Goal: Task Accomplishment & Management: Manage account settings

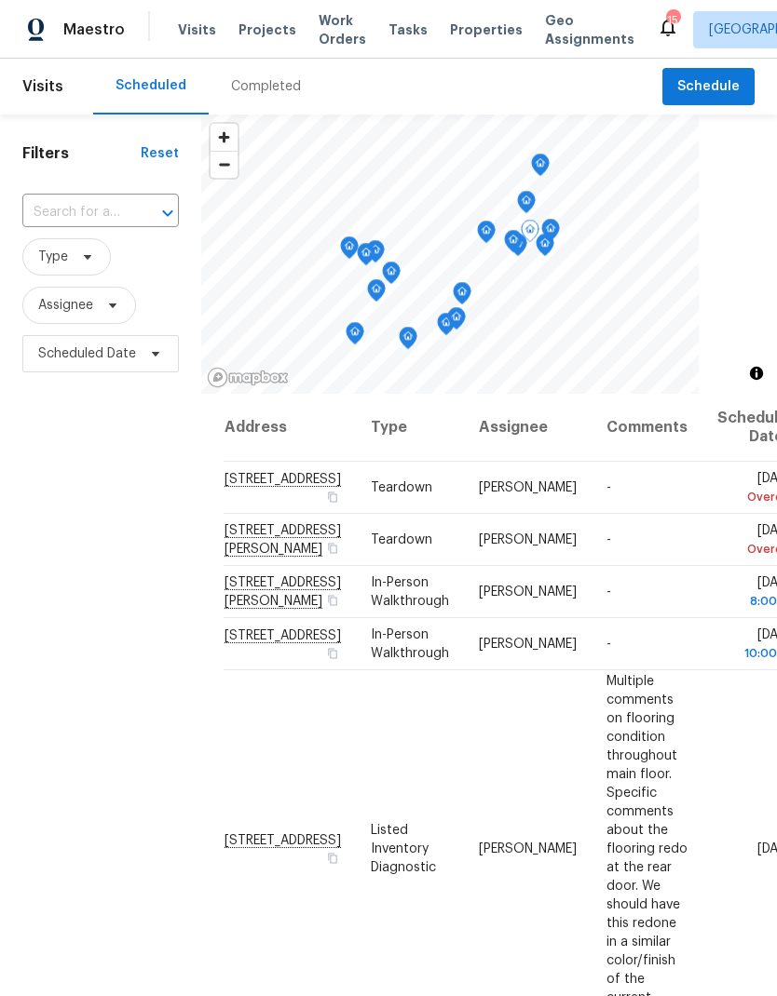
click at [0, 0] on icon at bounding box center [0, 0] width 0 height 0
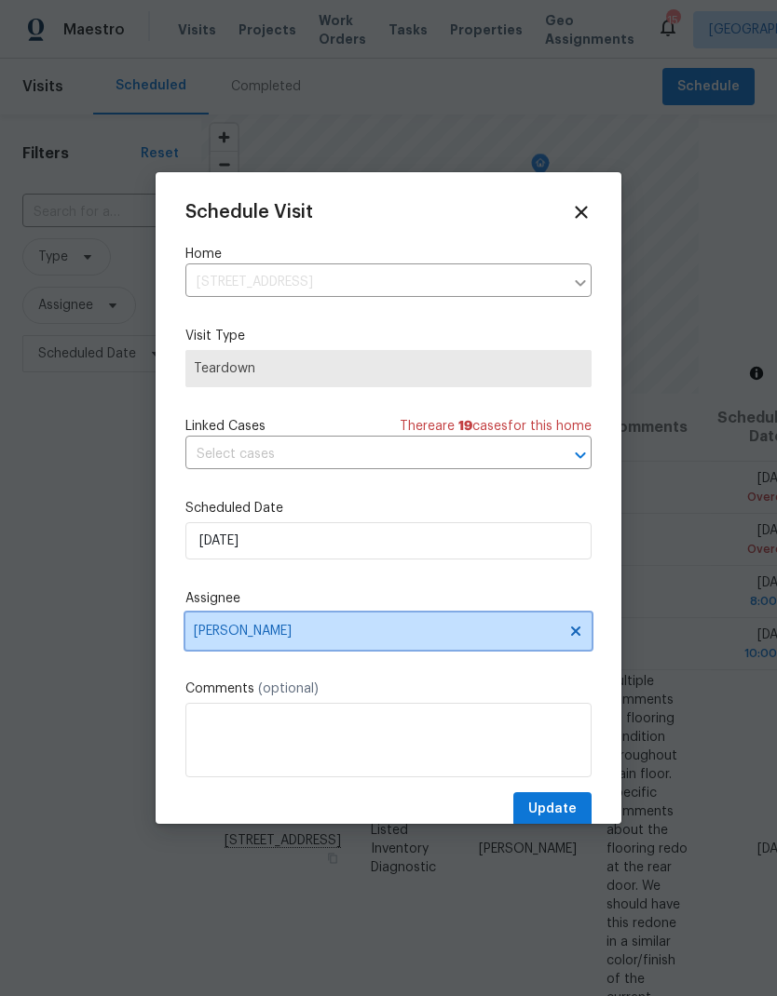
click at [580, 633] on icon at bounding box center [575, 631] width 9 height 9
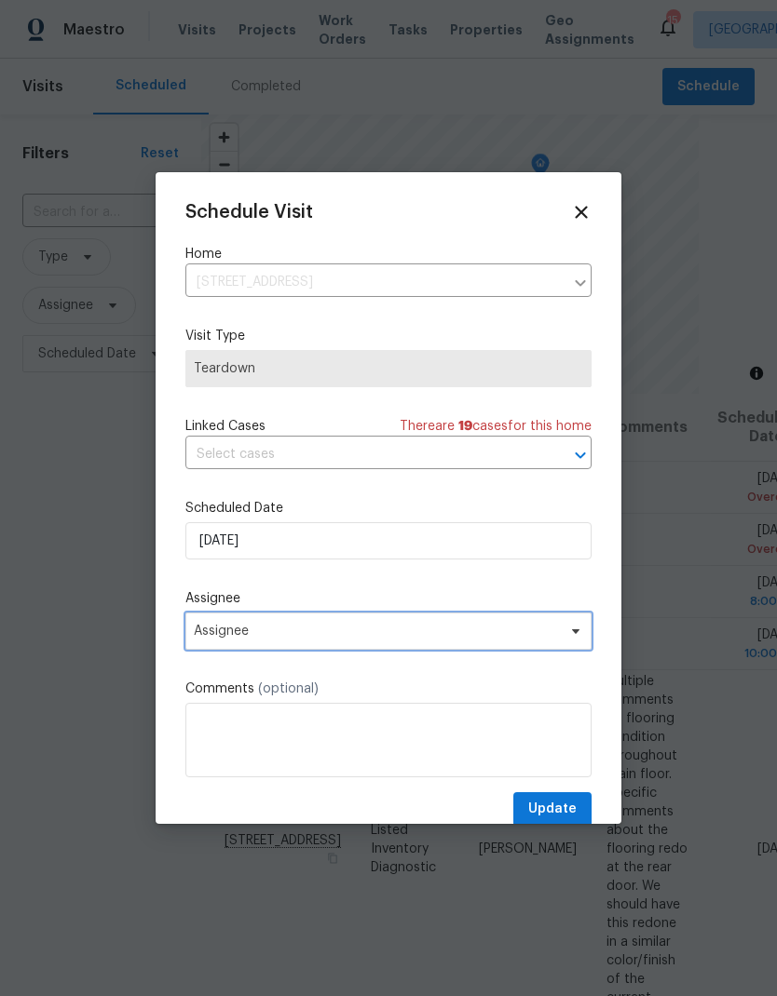
click at [533, 636] on span "Assignee" at bounding box center [376, 631] width 365 height 15
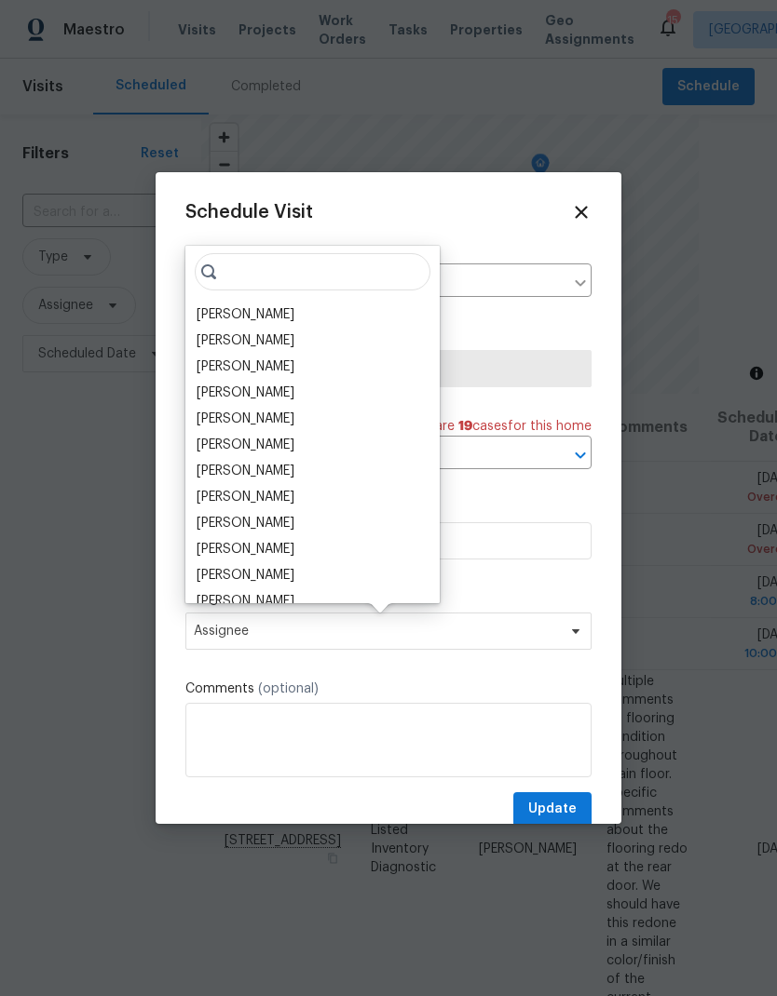
click at [253, 344] on div "[PERSON_NAME]" at bounding box center [245, 341] width 98 height 19
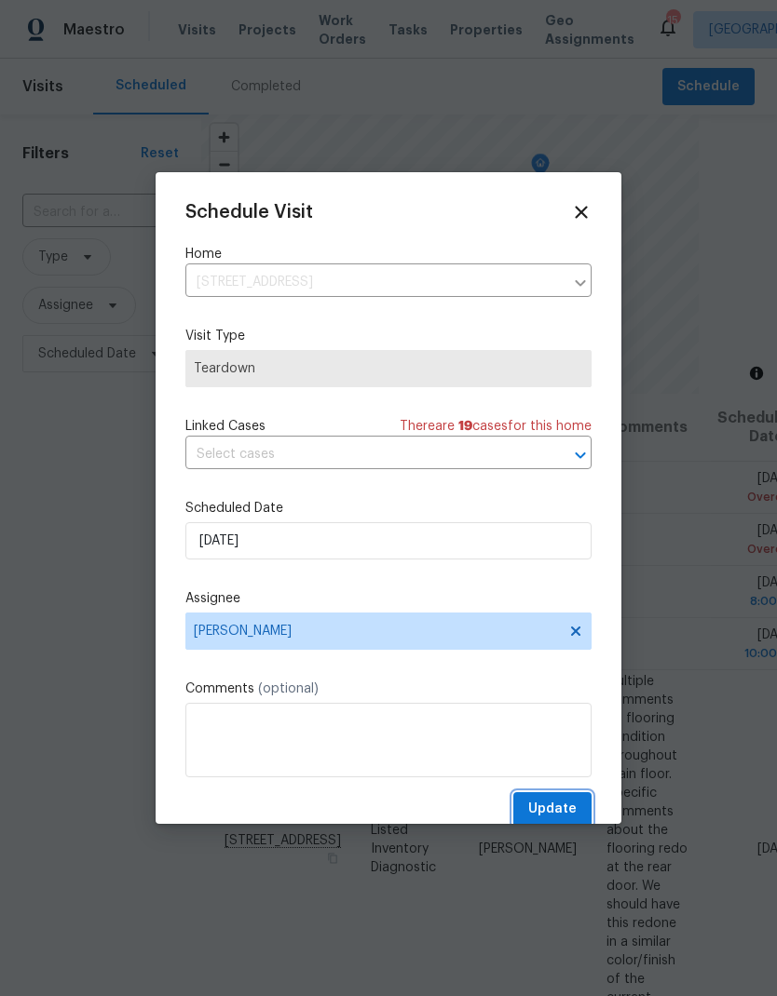
click at [549, 815] on span "Update" at bounding box center [552, 809] width 48 height 23
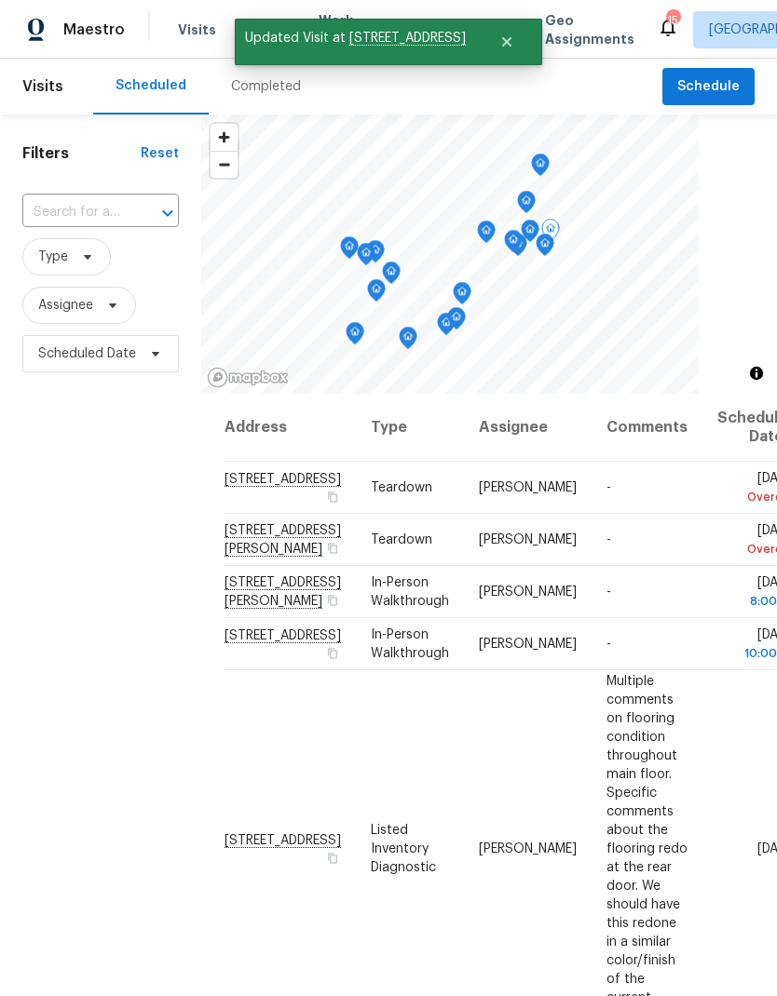
click at [0, 0] on icon at bounding box center [0, 0] width 0 height 0
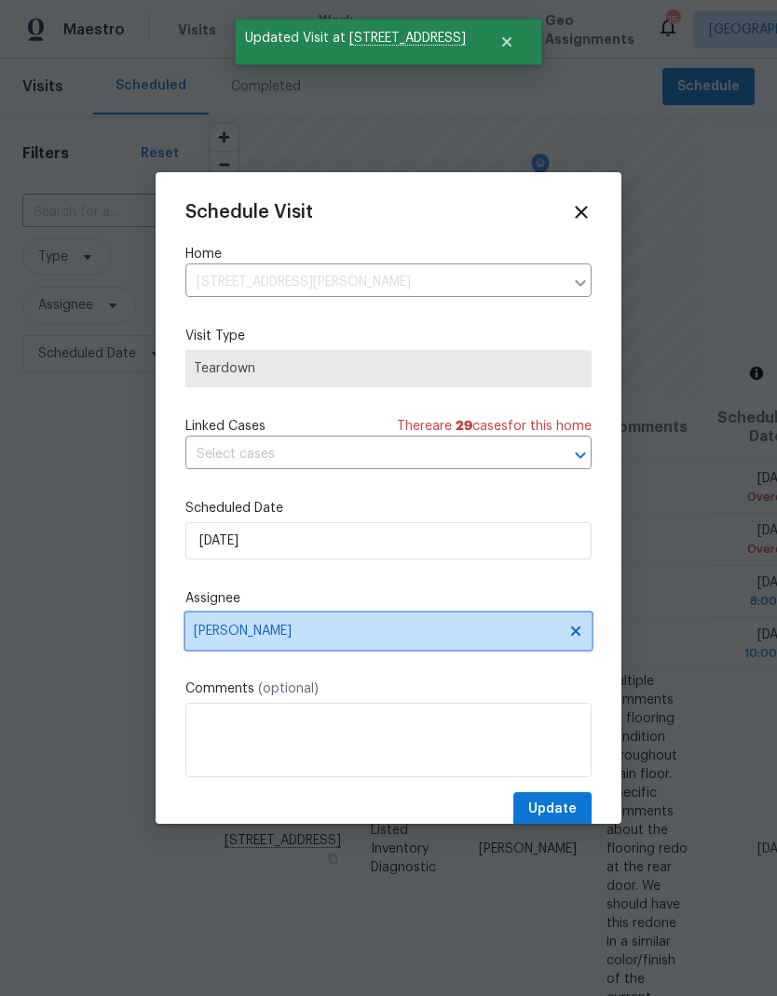
click at [569, 632] on icon at bounding box center [575, 631] width 15 height 15
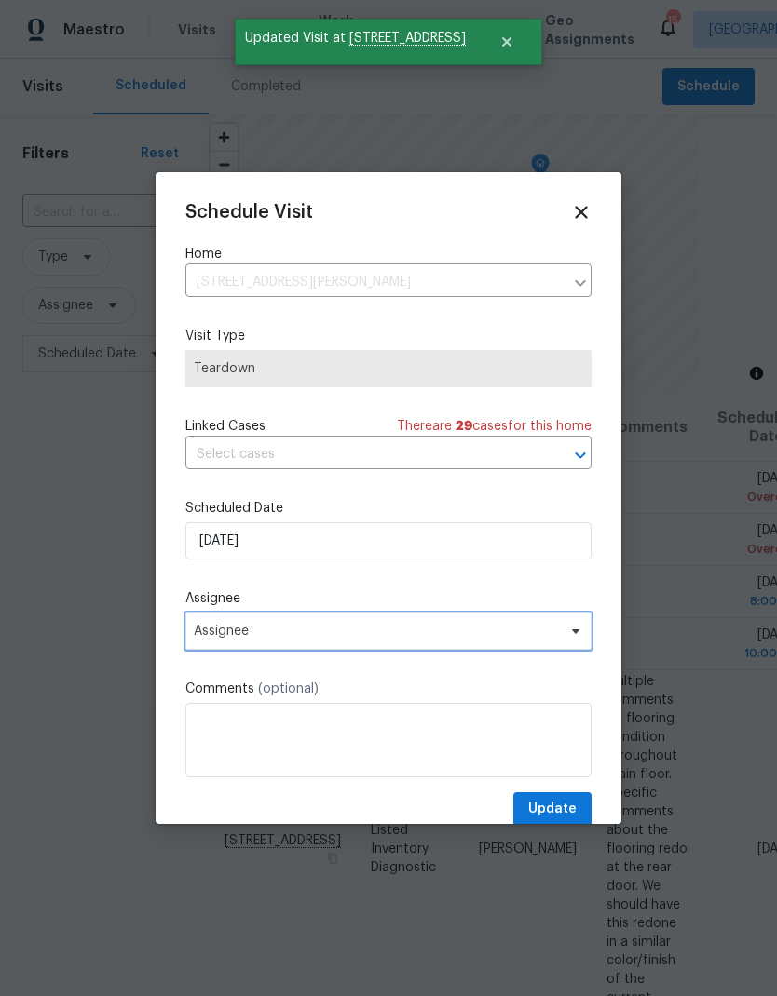
click at [533, 634] on span "Assignee" at bounding box center [376, 631] width 365 height 15
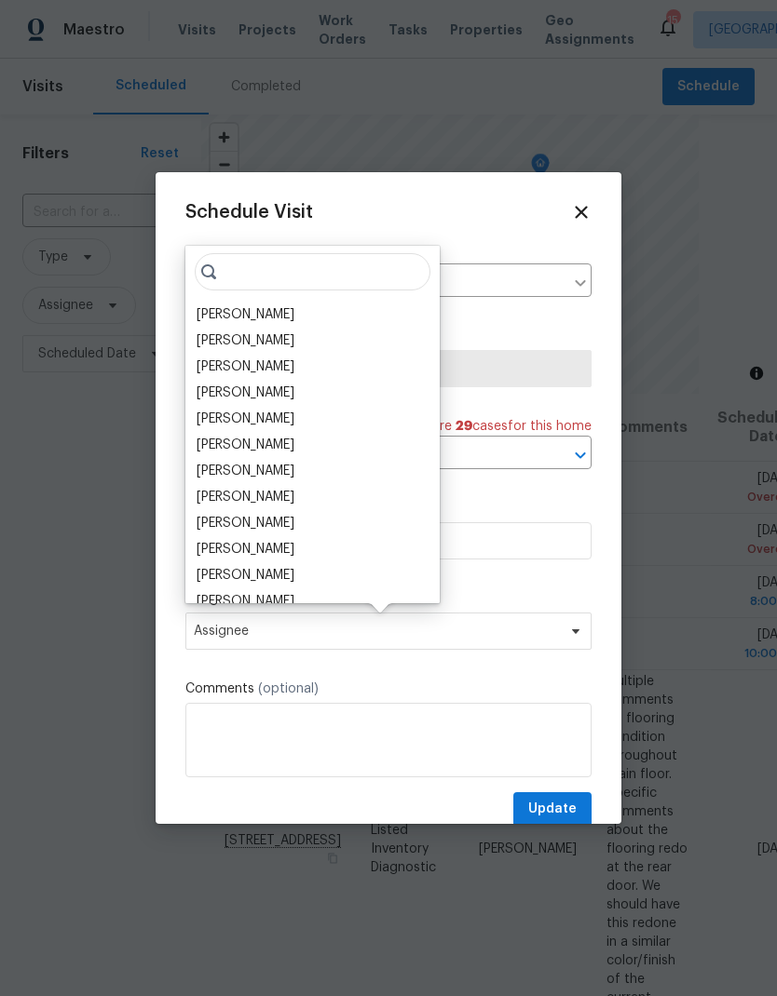
click at [260, 336] on div "[PERSON_NAME]" at bounding box center [245, 341] width 98 height 19
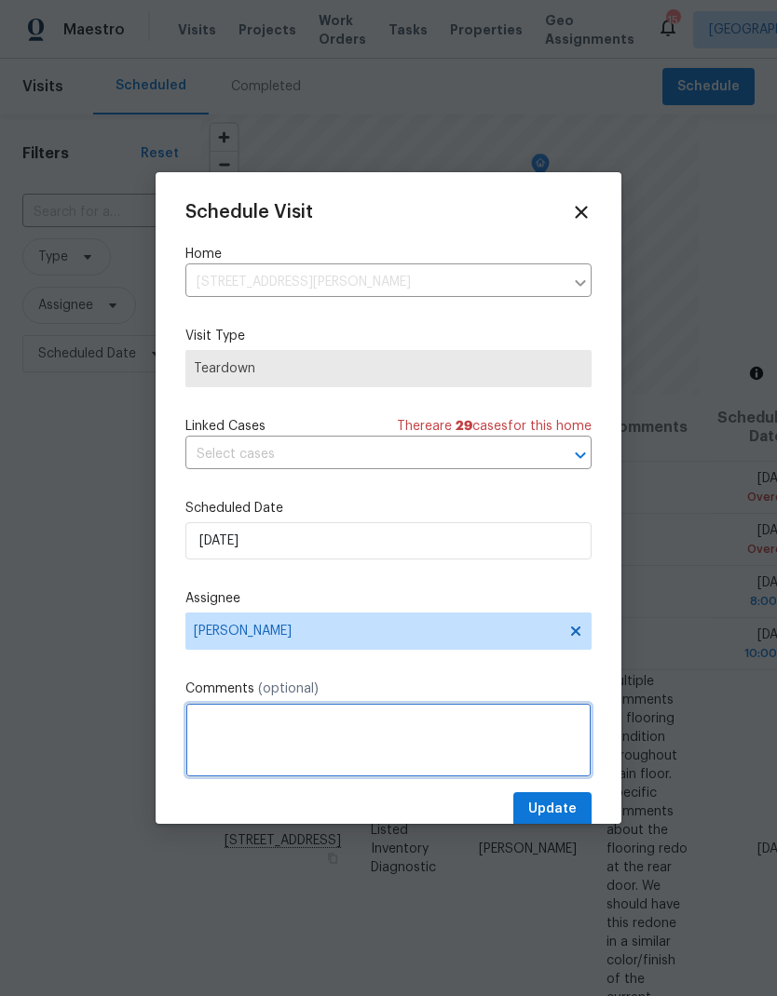
click at [547, 778] on textarea at bounding box center [388, 740] width 406 height 75
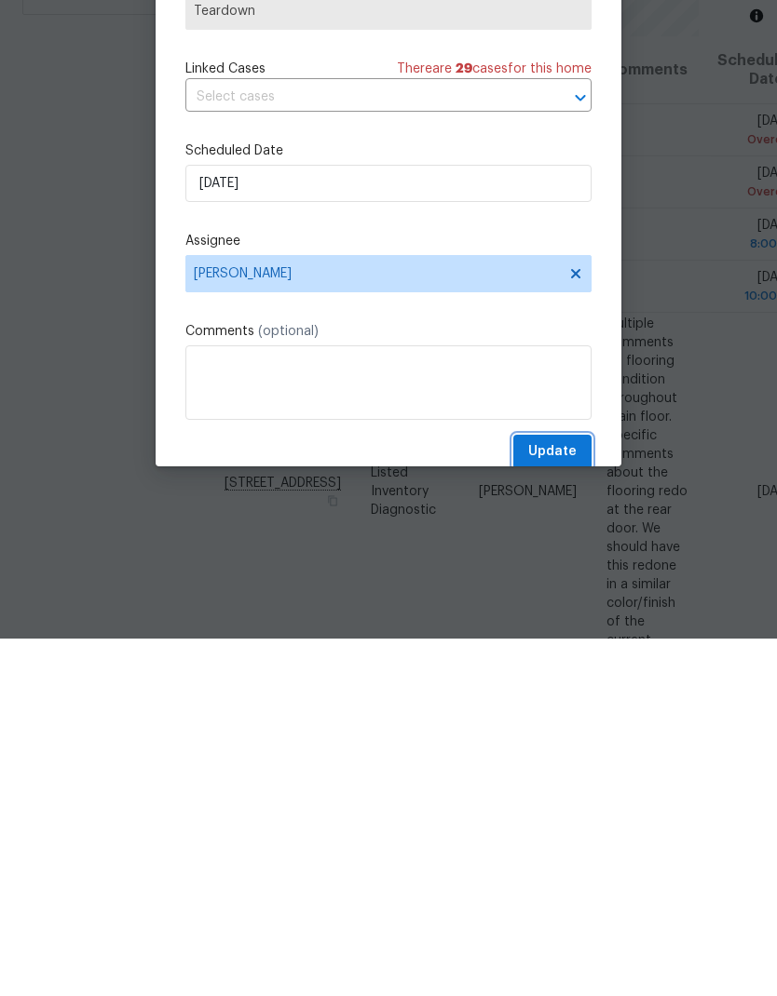
click at [549, 798] on span "Update" at bounding box center [552, 809] width 48 height 23
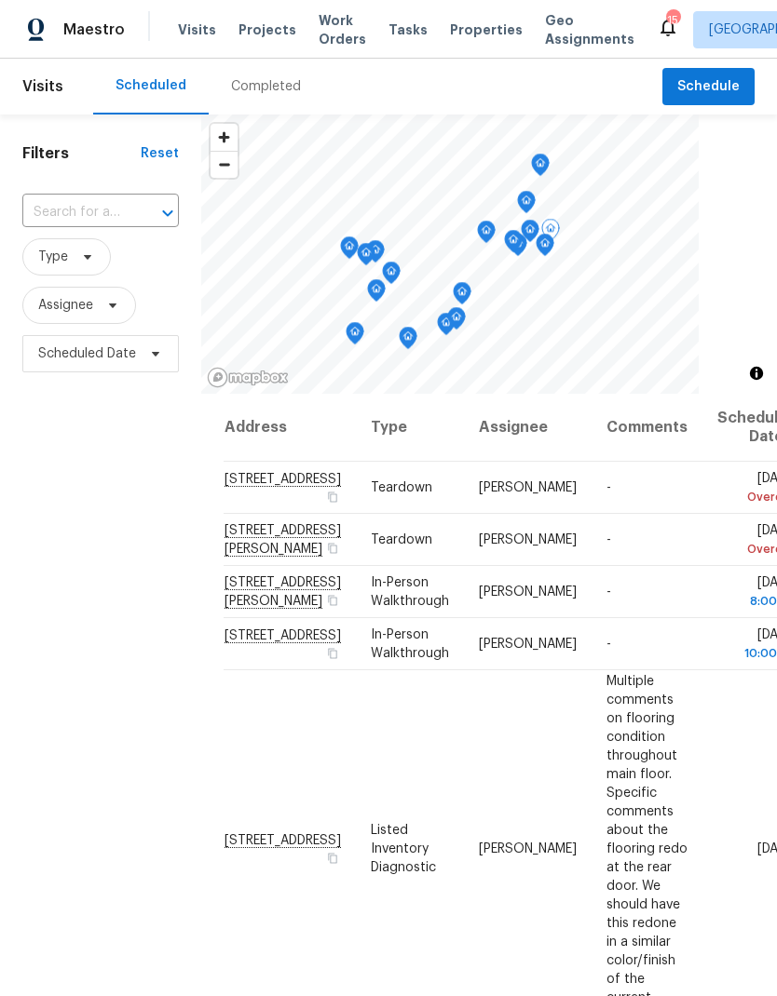
click at [702, 514] on td "[DATE] Overdue" at bounding box center [749, 540] width 95 height 52
click at [0, 0] on icon at bounding box center [0, 0] width 0 height 0
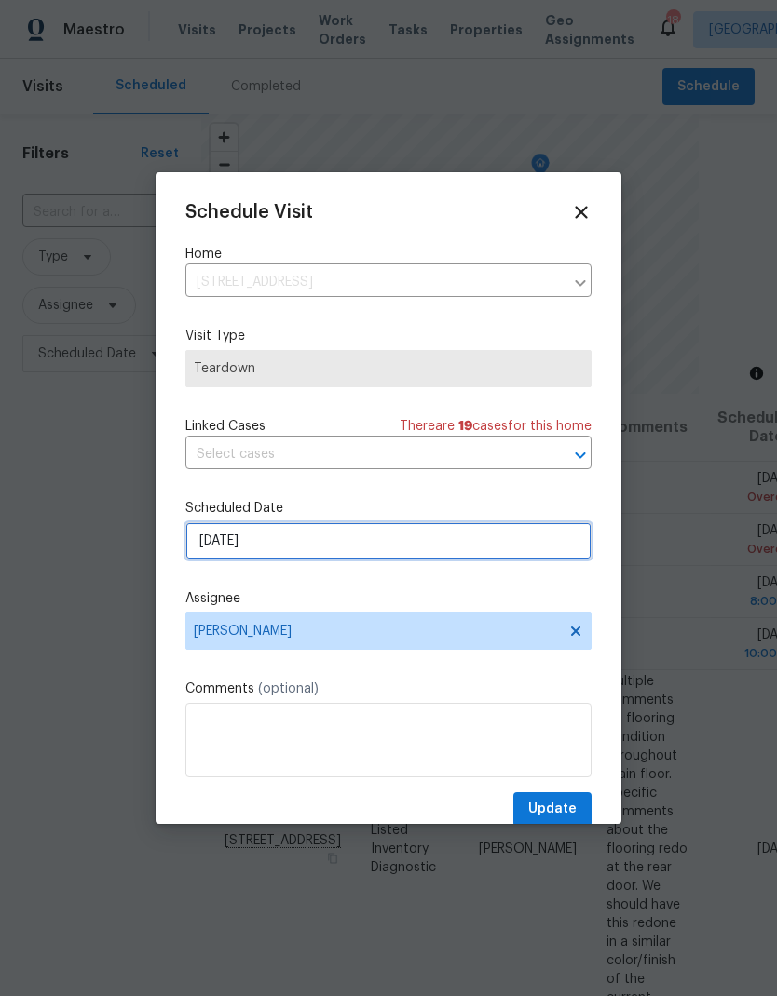
click at [507, 557] on input "[DATE]" at bounding box center [388, 540] width 406 height 37
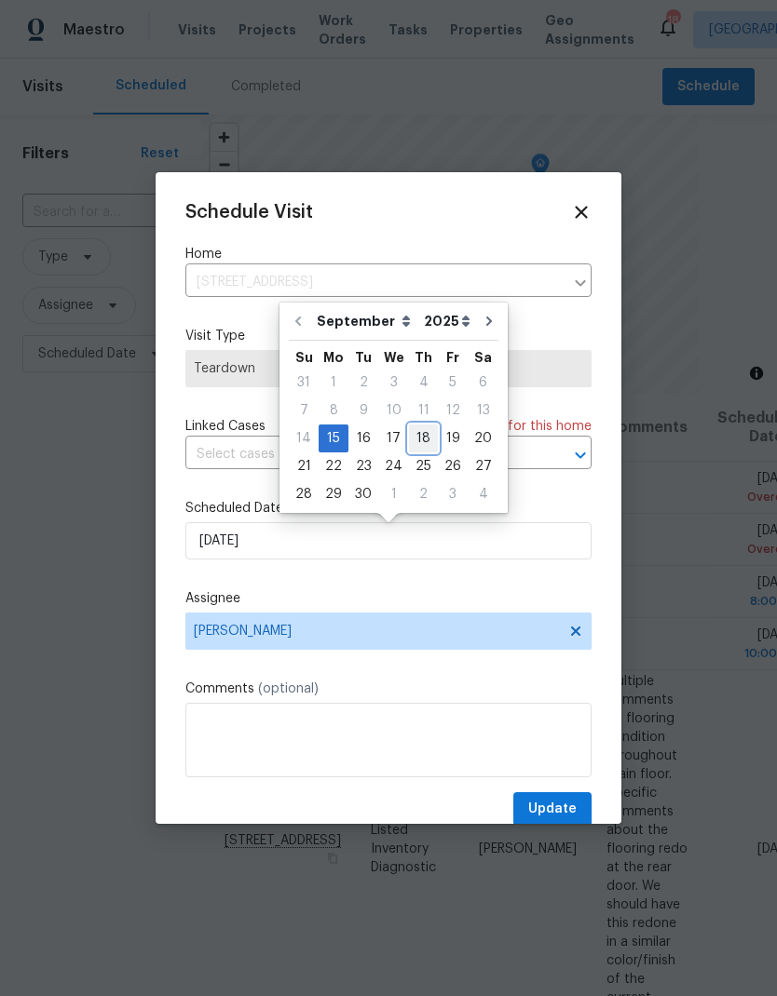
click at [415, 440] on div "18" at bounding box center [423, 439] width 29 height 26
type input "[DATE]"
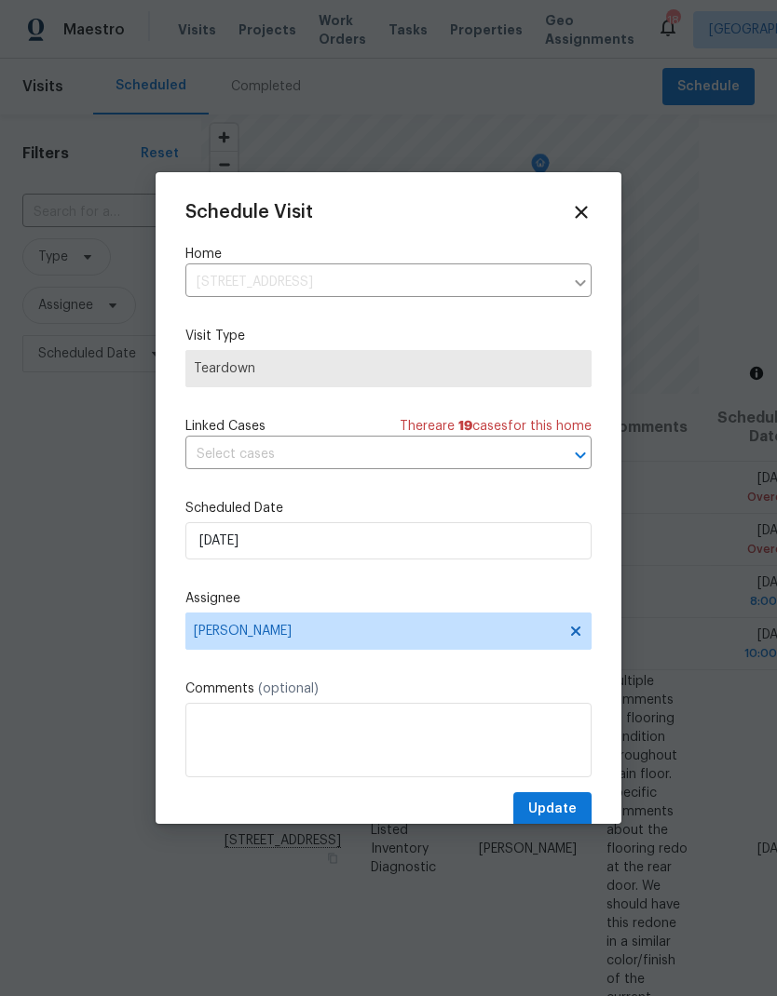
click at [562, 793] on div "Schedule Visit Home [STREET_ADDRESS] ​ Visit Type Teardown Linked Cases There a…" at bounding box center [388, 514] width 406 height 625
click at [554, 800] on button "Update" at bounding box center [552, 810] width 78 height 34
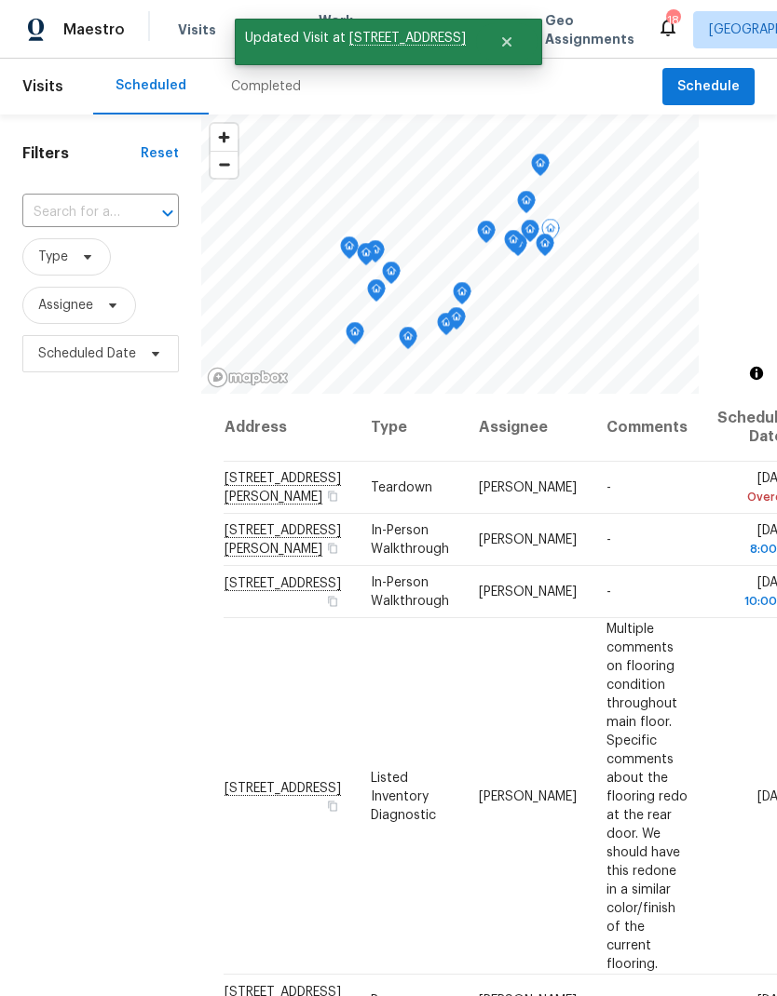
click at [0, 0] on icon at bounding box center [0, 0] width 0 height 0
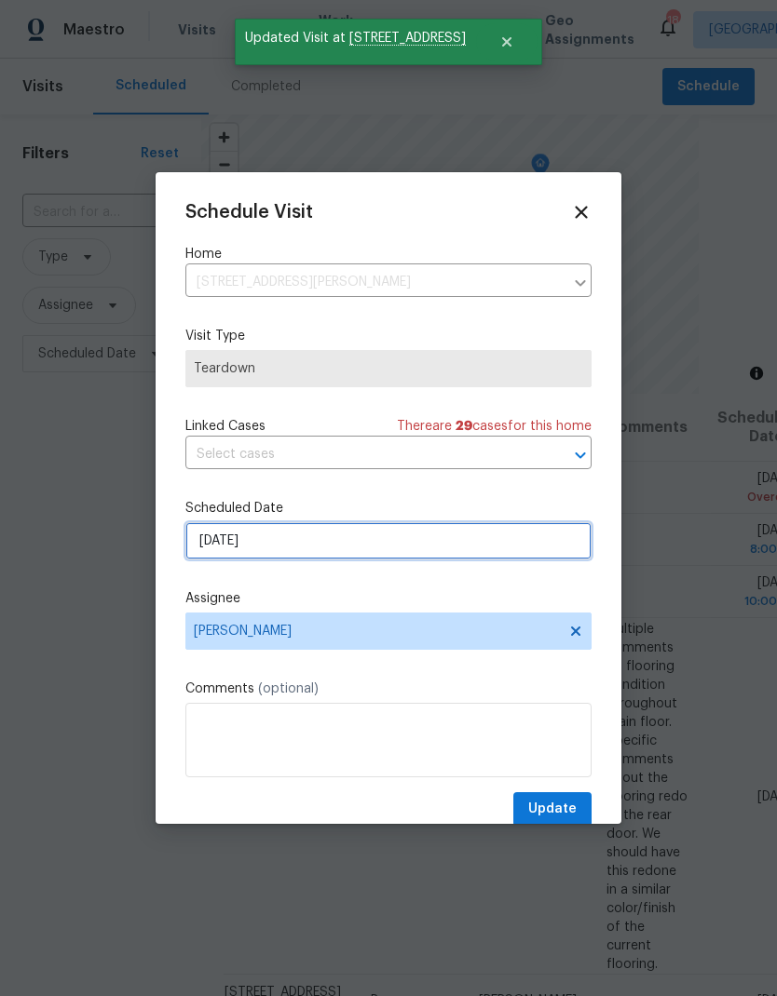
click at [495, 545] on input "[DATE]" at bounding box center [388, 540] width 406 height 37
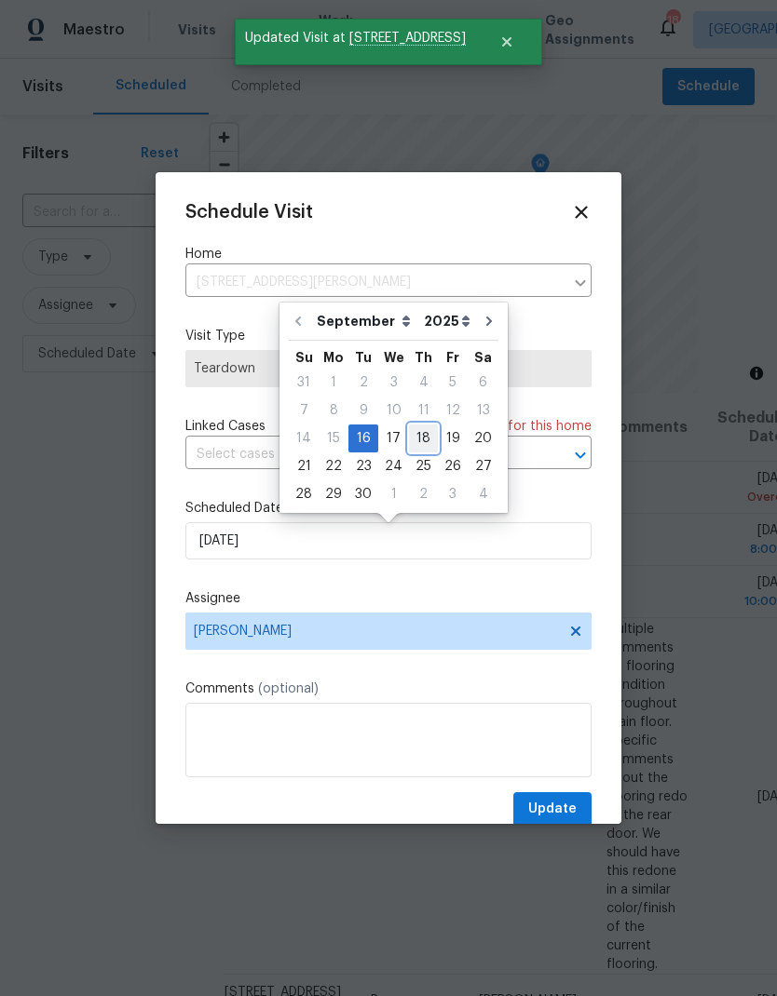
click at [416, 430] on div "18" at bounding box center [423, 439] width 29 height 26
type input "[DATE]"
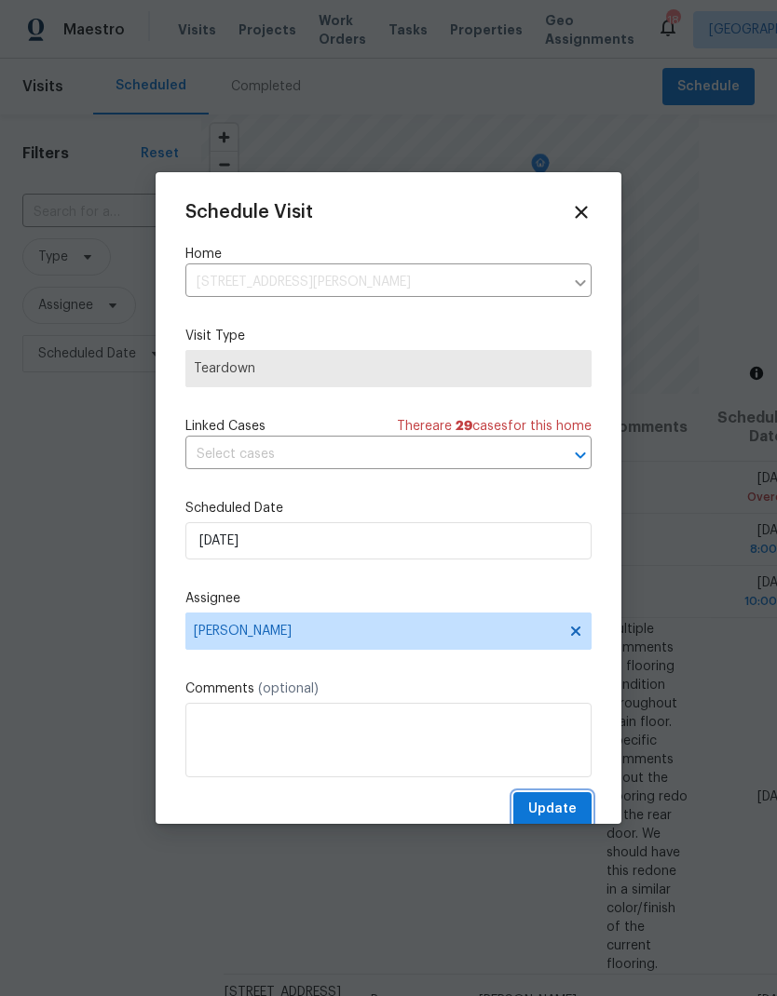
click at [556, 798] on button "Update" at bounding box center [552, 810] width 78 height 34
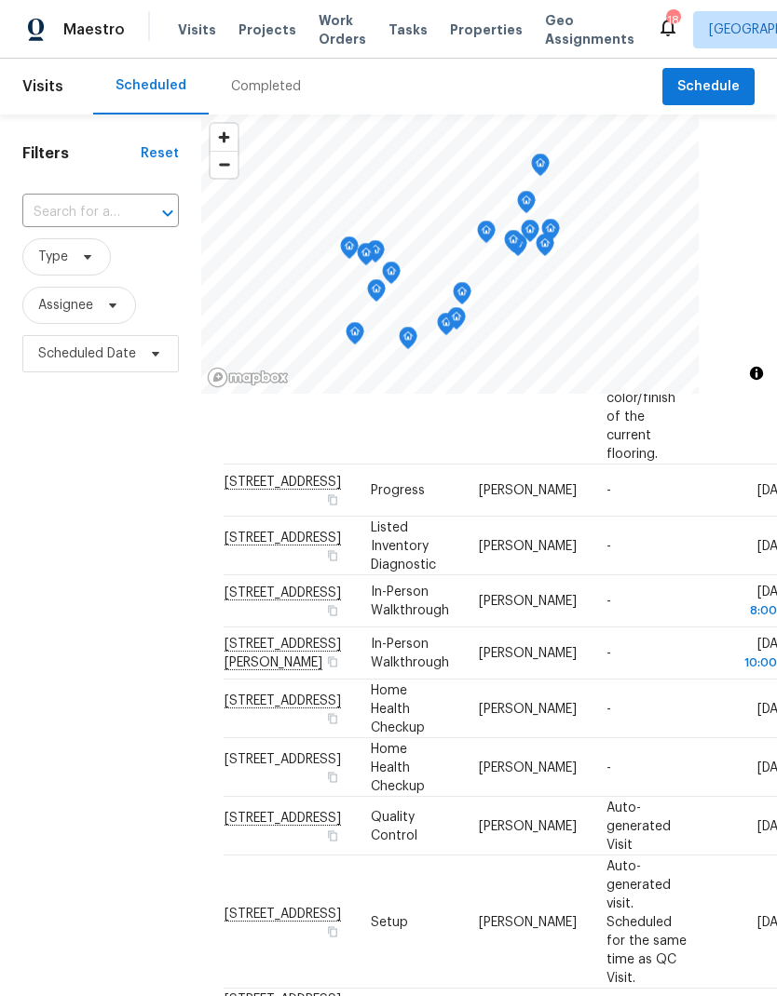
scroll to position [483, 0]
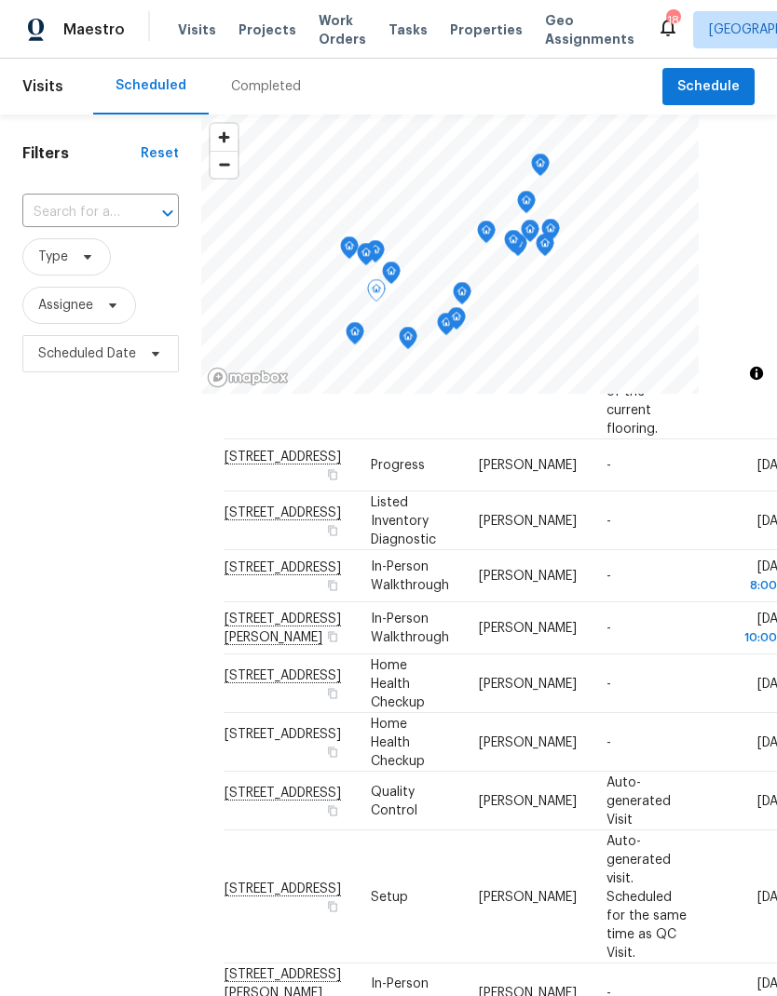
click at [0, 0] on icon at bounding box center [0, 0] width 0 height 0
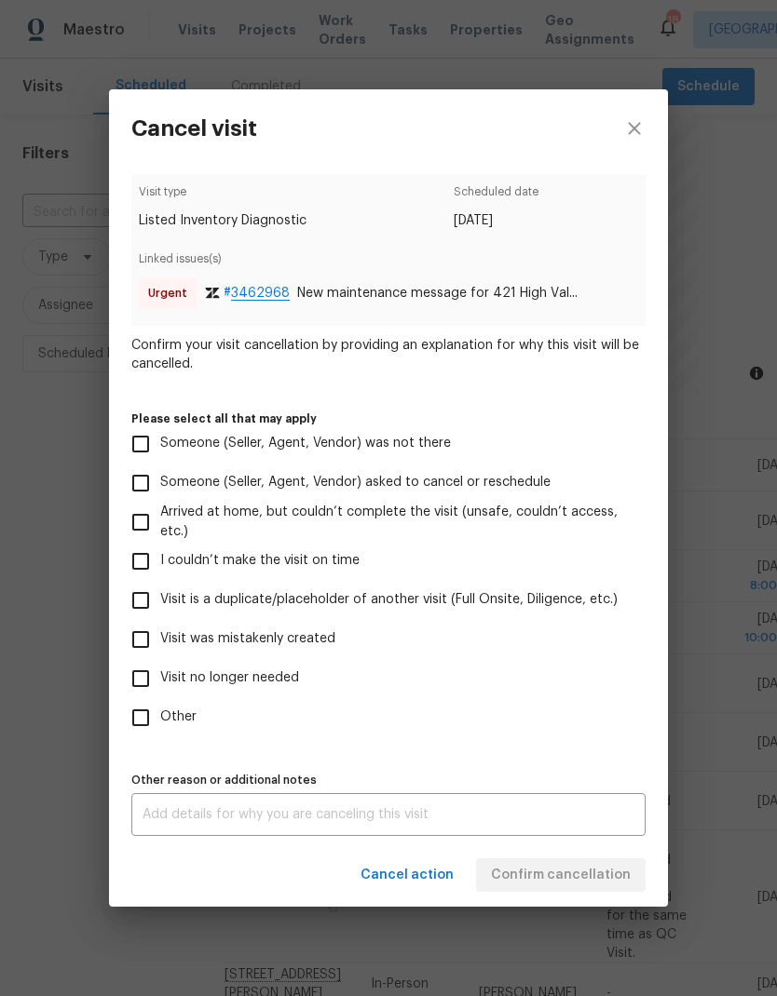
click at [138, 712] on input "Other" at bounding box center [140, 717] width 39 height 39
checkbox input "true"
click at [156, 690] on input "Visit no longer needed" at bounding box center [140, 678] width 39 height 39
checkbox input "true"
click at [289, 818] on textarea at bounding box center [388, 814] width 492 height 13
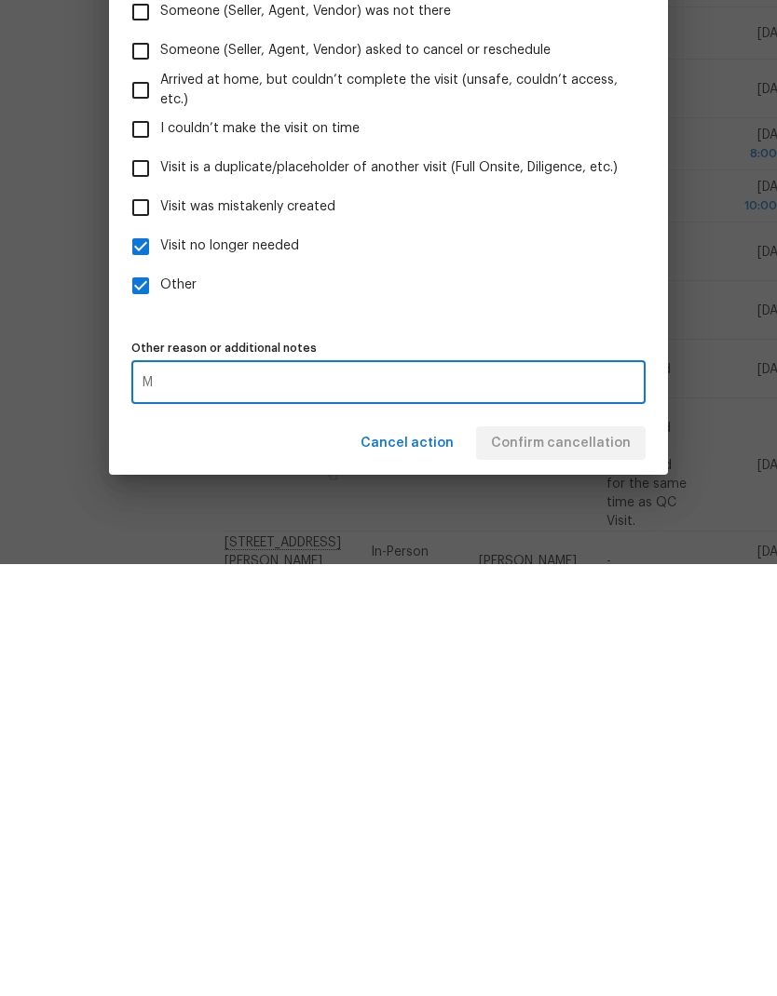
scroll to position [75, 0]
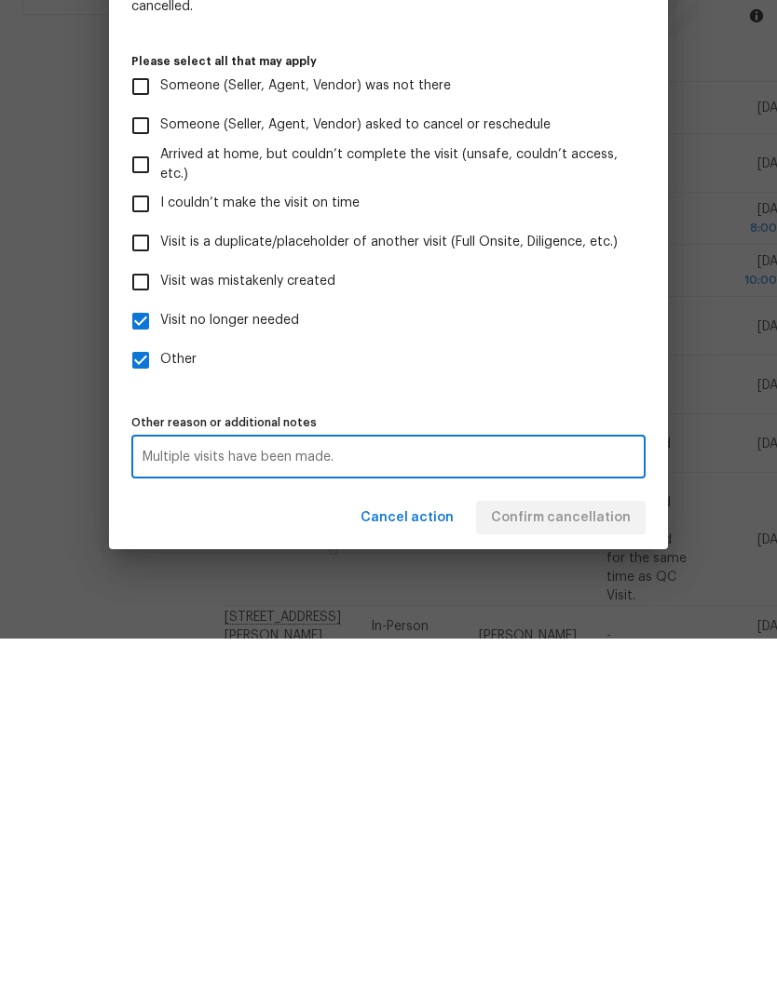
type textarea "Multiple visits have been made."
click at [606, 698] on label "Other" at bounding box center [375, 717] width 509 height 39
click at [160, 698] on input "Other" at bounding box center [140, 717] width 39 height 39
checkbox input "false"
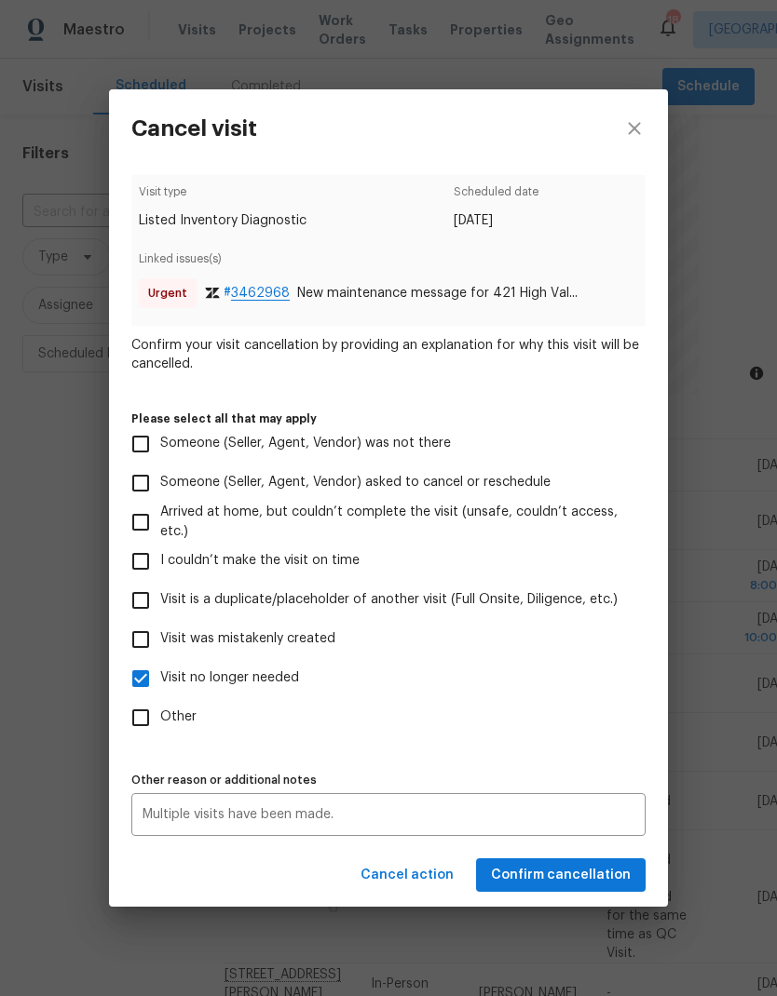
click at [468, 290] on span "New maintenance message for 421 High Val..." at bounding box center [437, 293] width 280 height 19
click at [261, 293] on span "# 3462968" at bounding box center [257, 293] width 66 height 19
click at [734, 444] on div "Cancel visit Visit type Listed Inventory Diagnostic Scheduled date [DATE] Linke…" at bounding box center [388, 498] width 777 height 996
checkbox input "false"
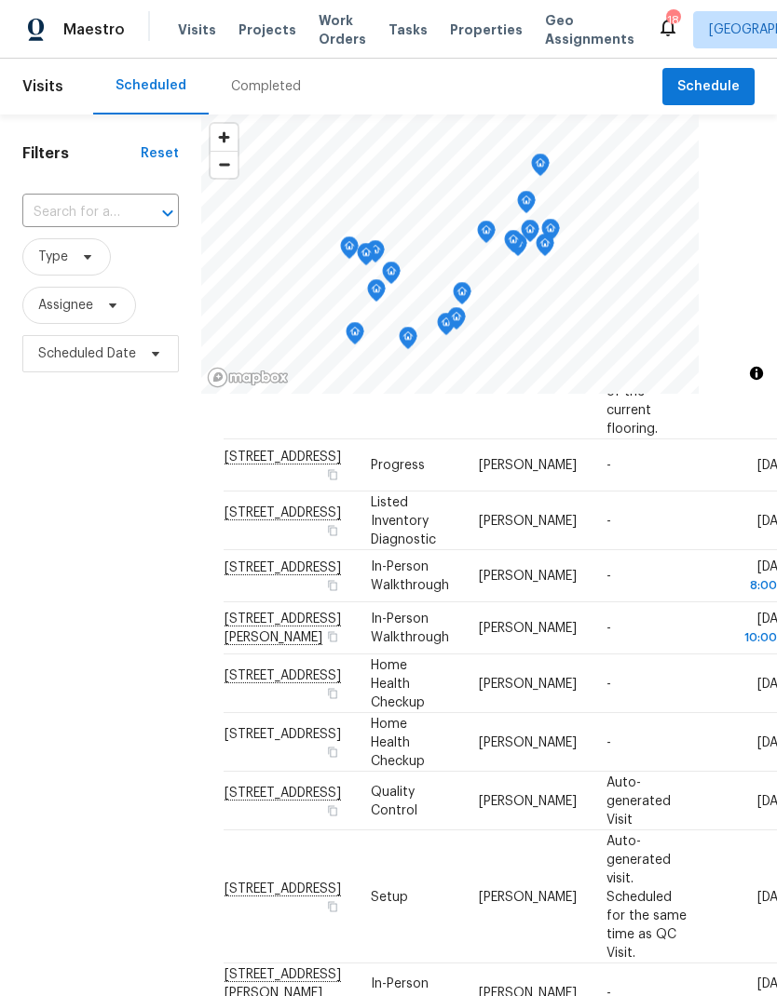
click at [633, 128] on icon "close" at bounding box center [634, 139] width 22 height 22
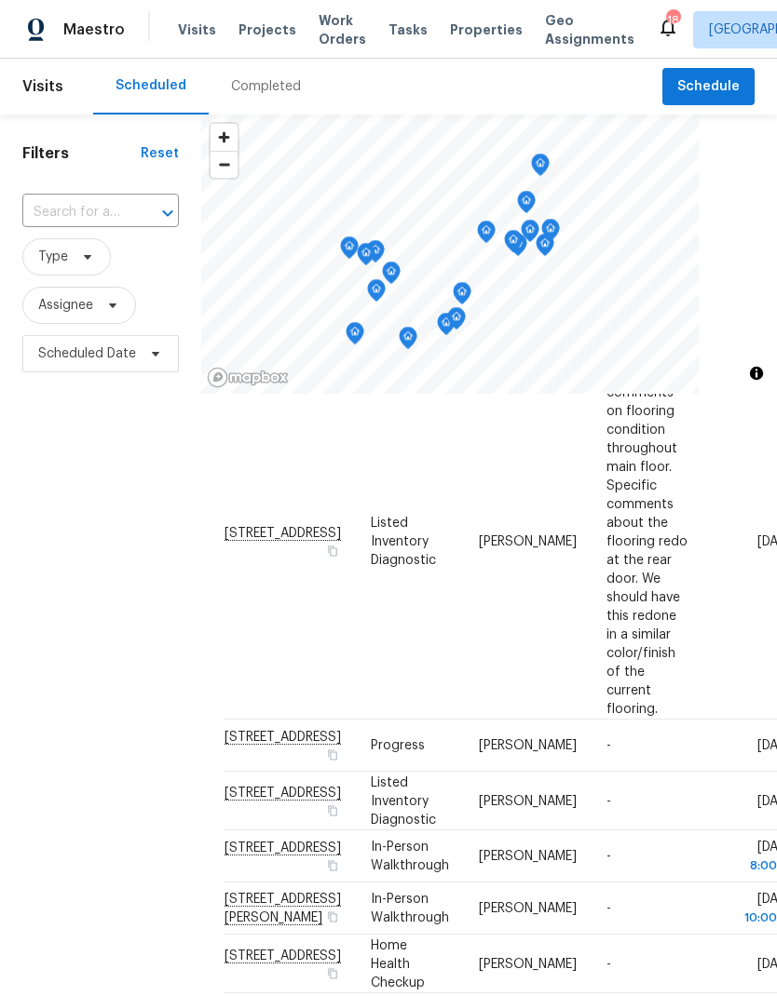
scroll to position [197, 0]
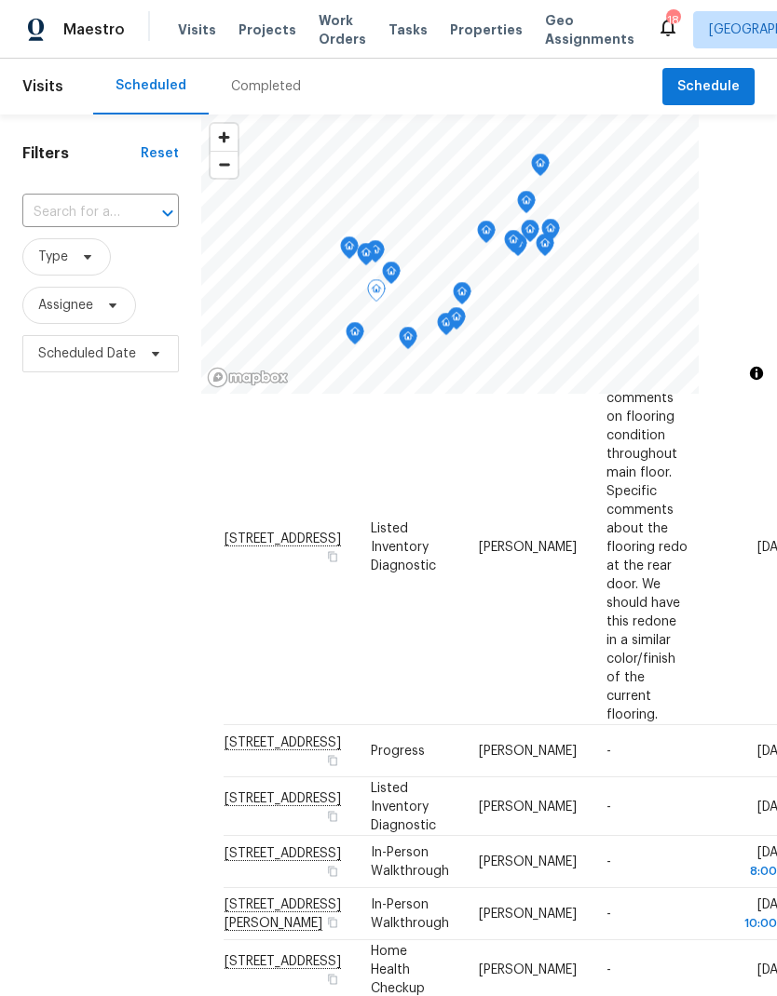
click at [258, 792] on span "[STREET_ADDRESS]" at bounding box center [282, 799] width 116 height 14
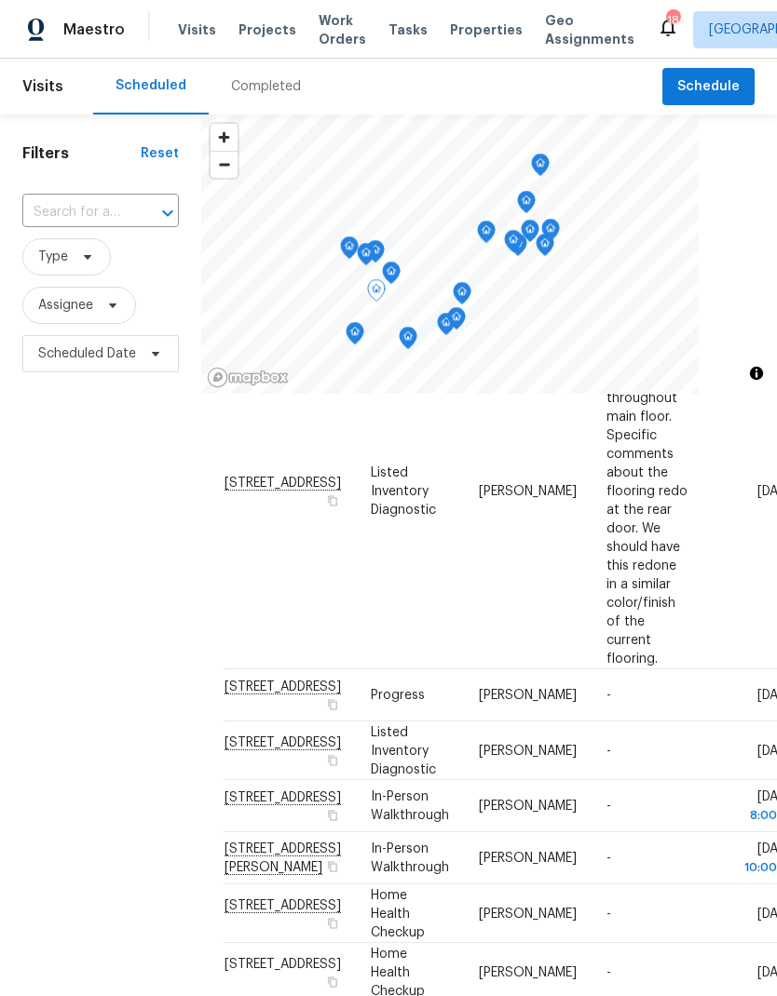
scroll to position [251, 0]
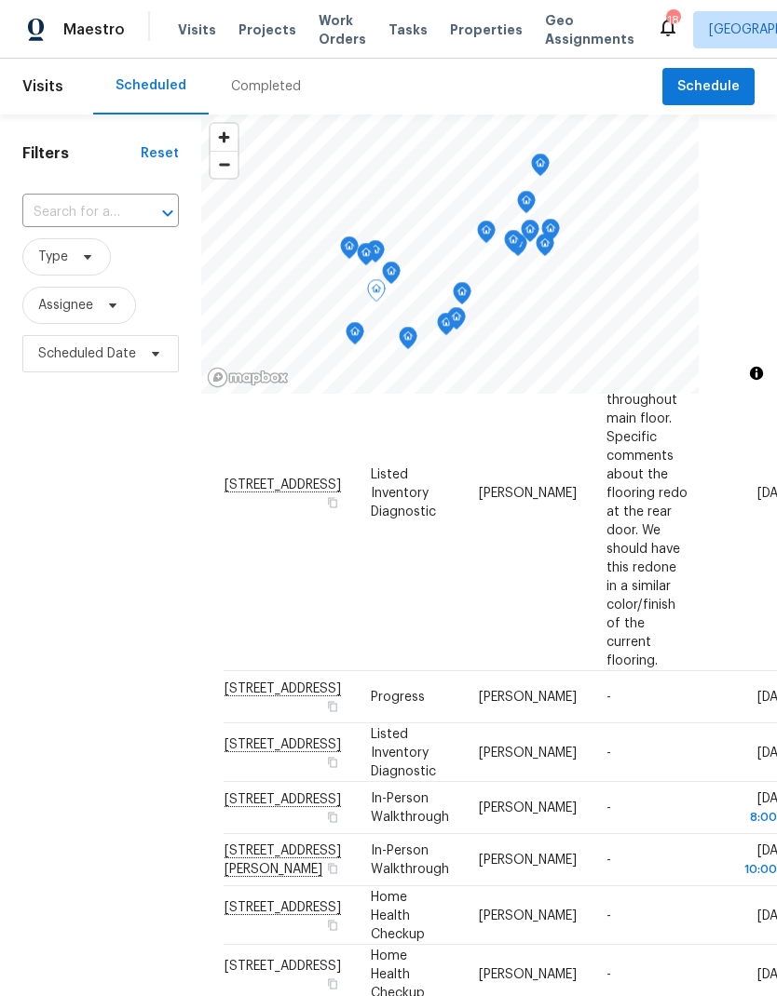
click at [0, 0] on span at bounding box center [0, 0] width 0 height 0
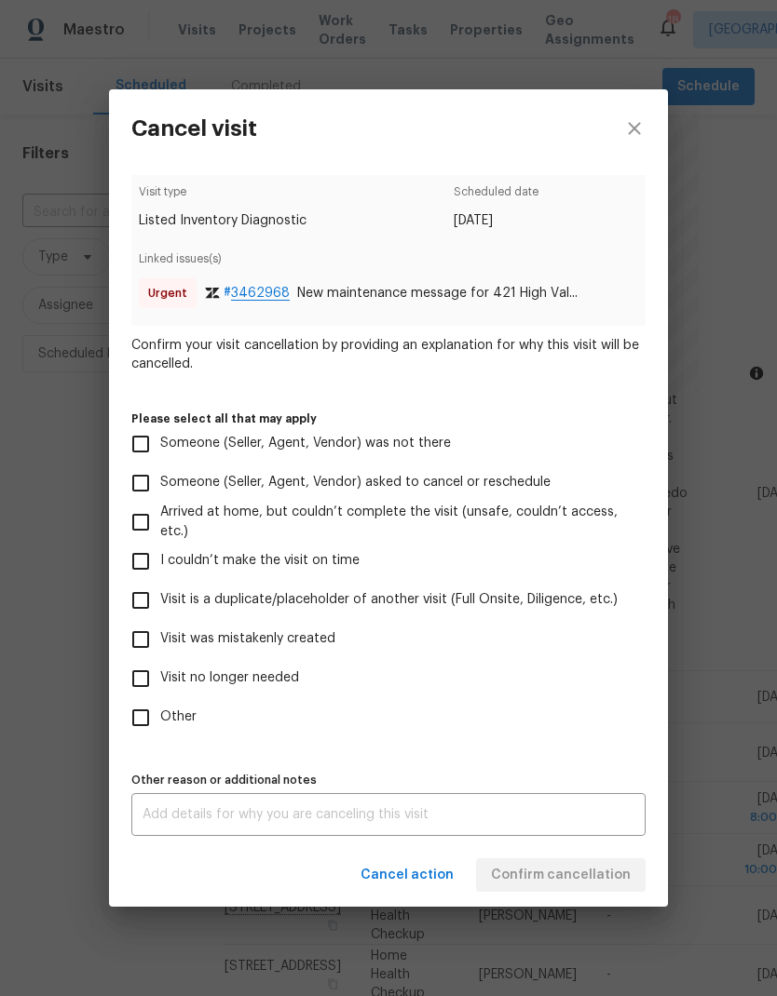
click at [146, 717] on input "Other" at bounding box center [140, 717] width 39 height 39
checkbox input "true"
click at [144, 672] on input "Visit no longer needed" at bounding box center [140, 678] width 39 height 39
checkbox input "true"
click at [144, 724] on input "Other" at bounding box center [140, 717] width 39 height 39
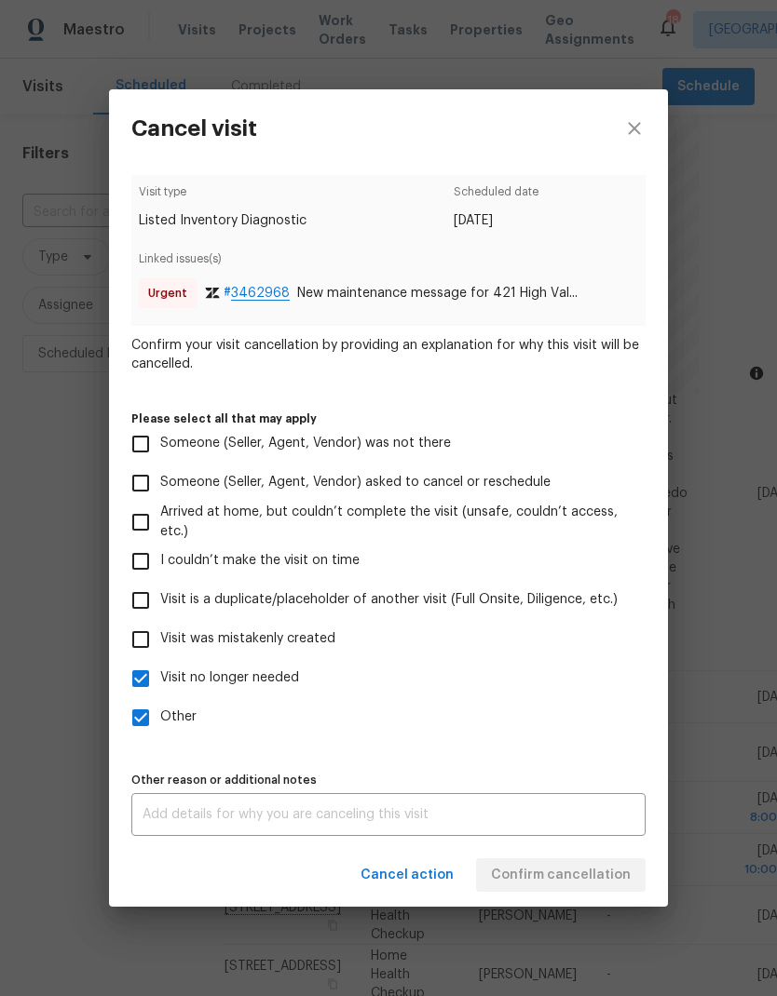
checkbox input "false"
click at [311, 808] on div "x Other reason or additional notes" at bounding box center [388, 814] width 514 height 43
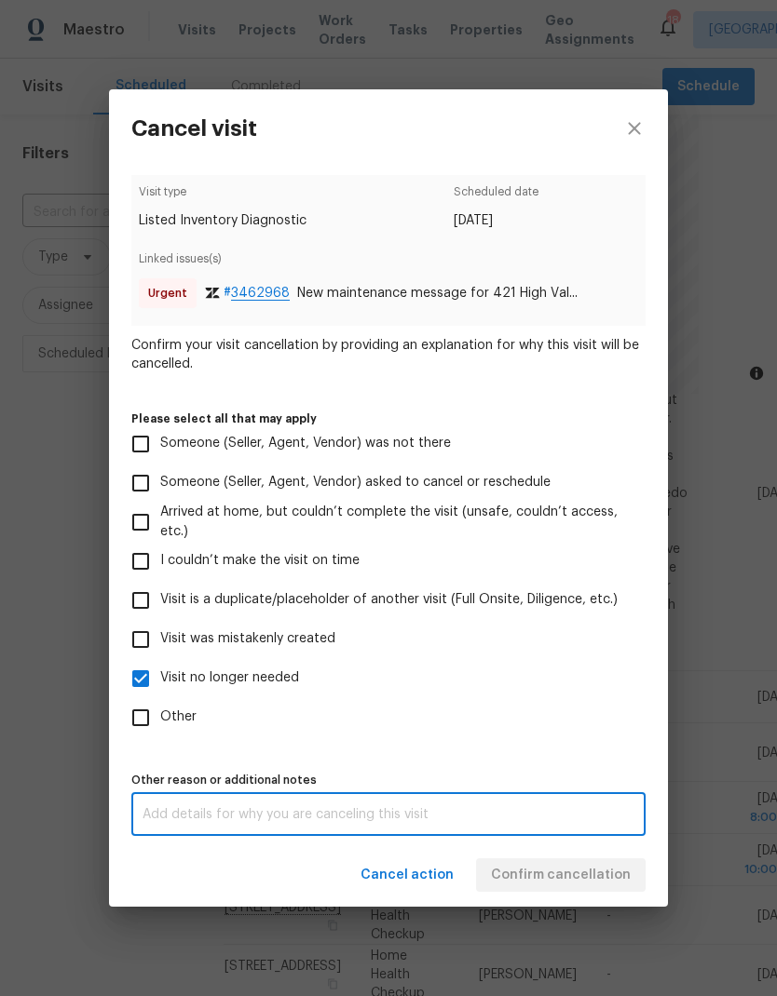
scroll to position [75, 0]
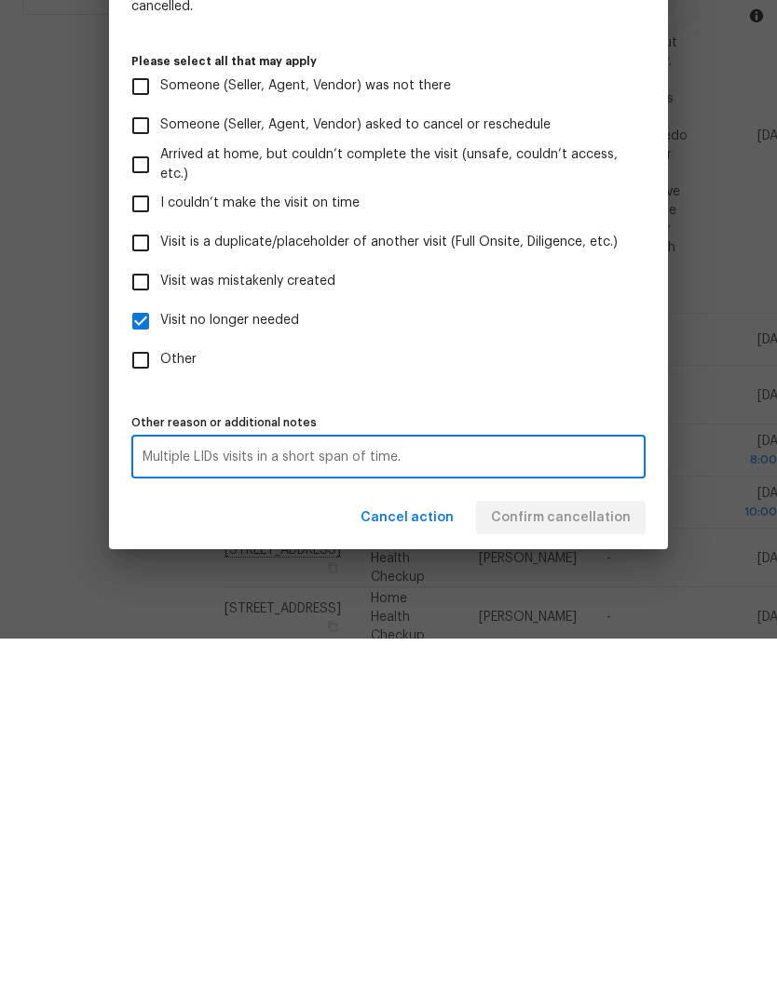
type textarea "Multiple LIDs visits in a short span of time."
click at [591, 844] on div "Cancel action Confirm cancellation" at bounding box center [388, 876] width 559 height 64
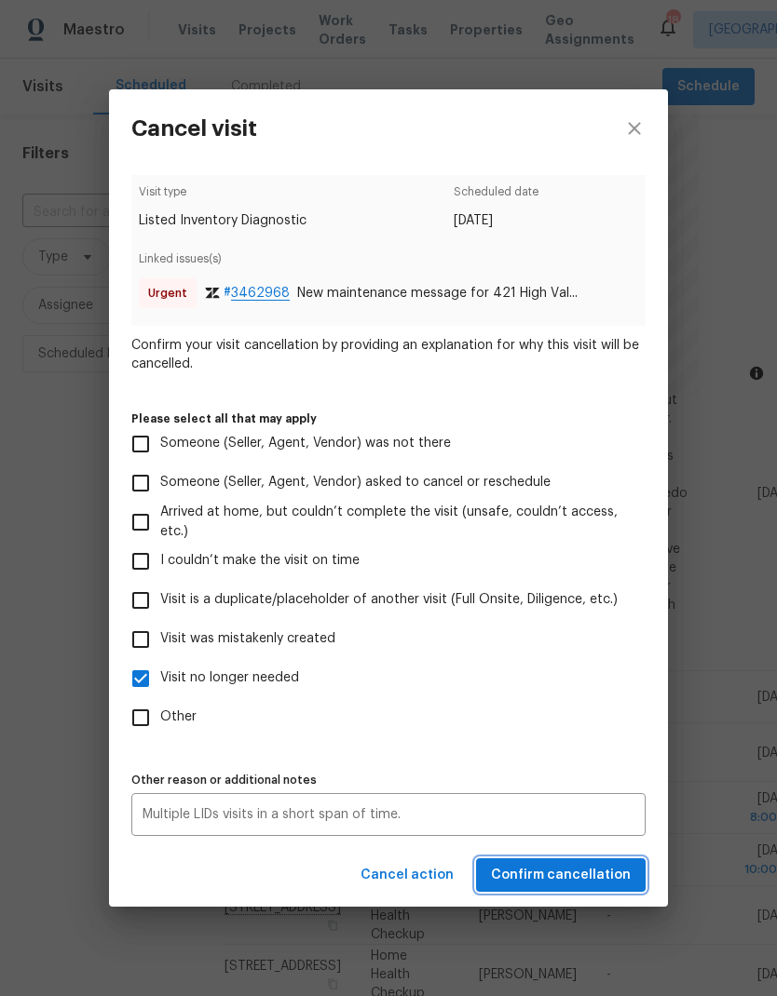
click at [587, 869] on span "Confirm cancellation" at bounding box center [561, 875] width 140 height 23
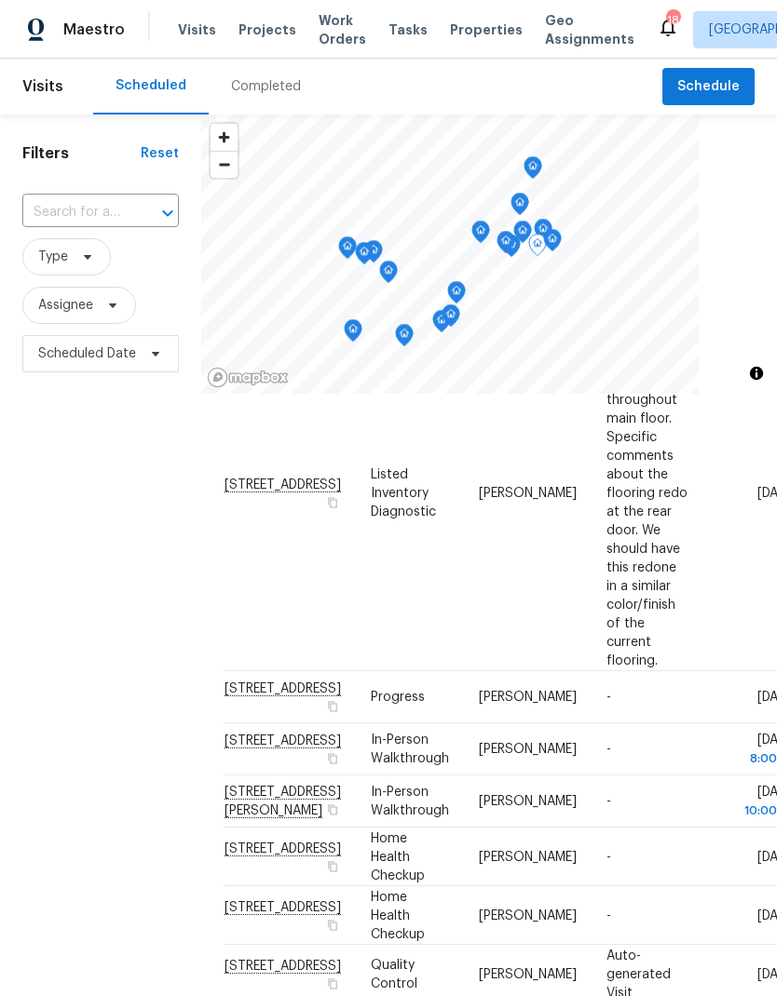
click at [0, 0] on icon at bounding box center [0, 0] width 0 height 0
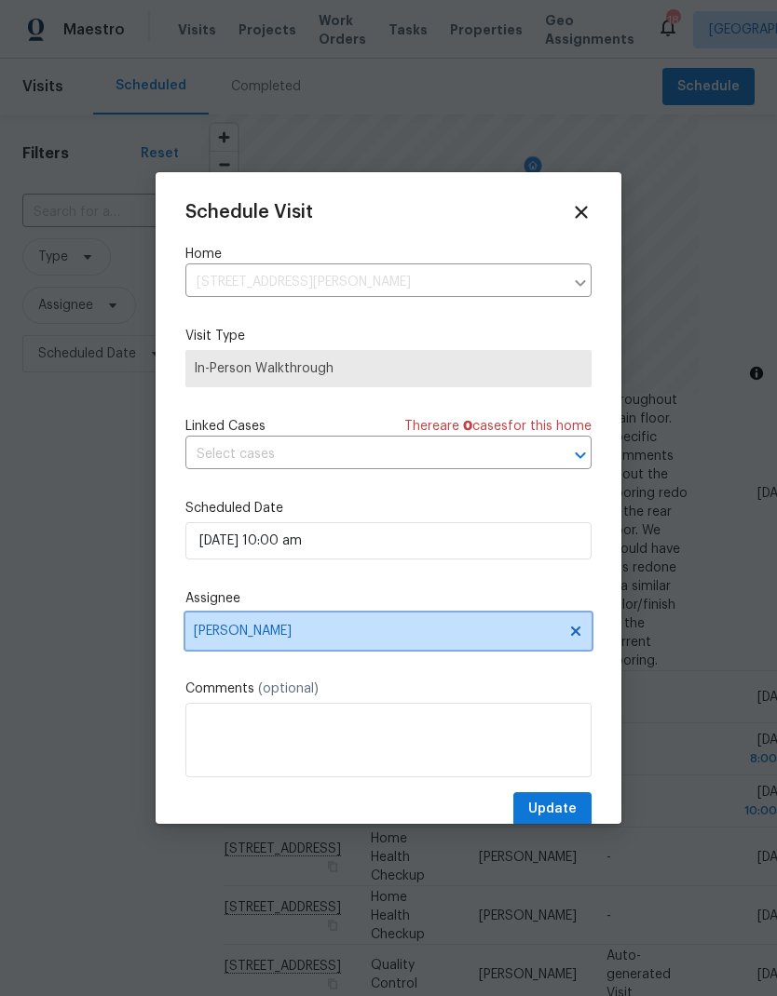
click at [579, 639] on icon at bounding box center [575, 631] width 15 height 15
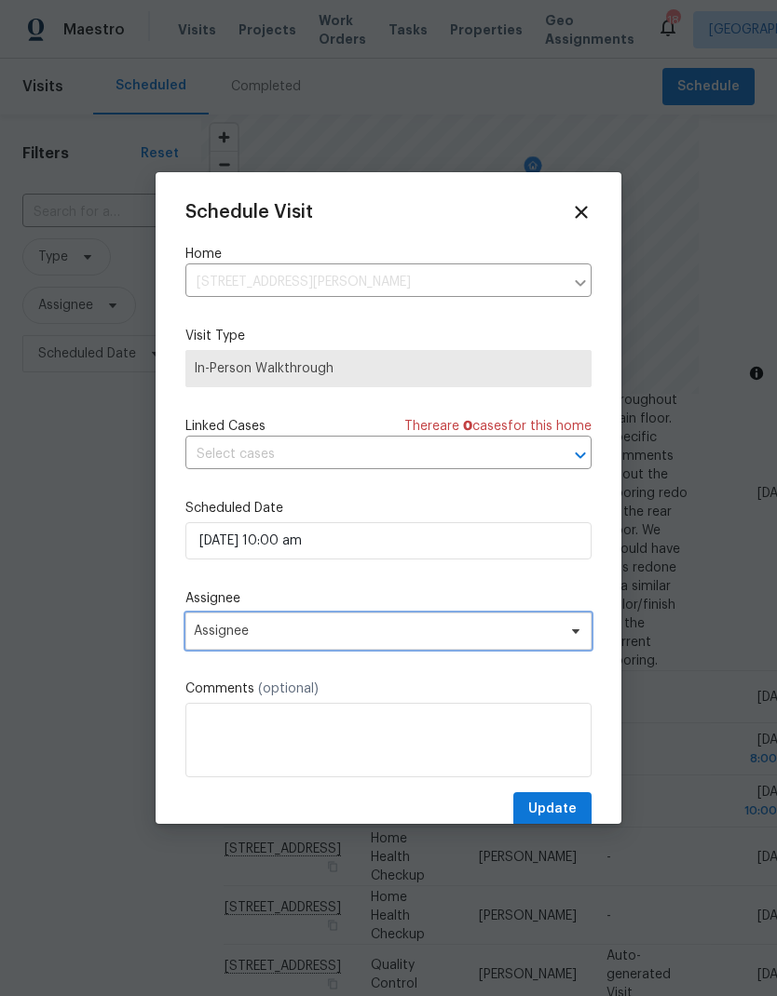
click at [538, 637] on span "Assignee" at bounding box center [376, 631] width 365 height 15
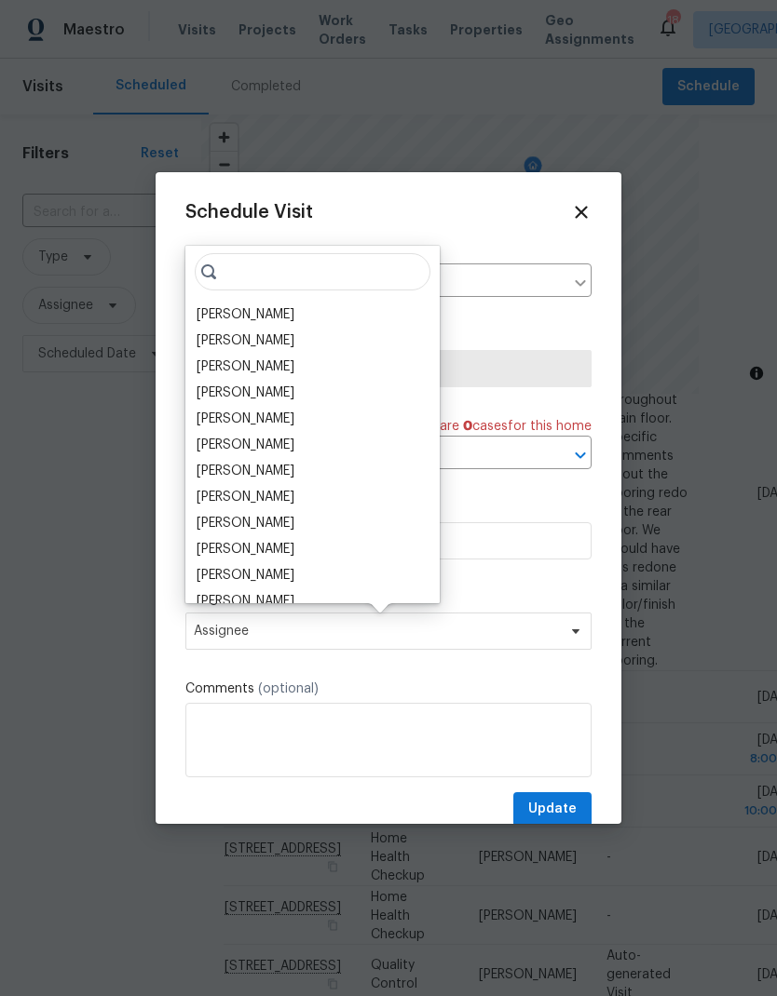
click at [259, 345] on div "[PERSON_NAME]" at bounding box center [245, 341] width 98 height 19
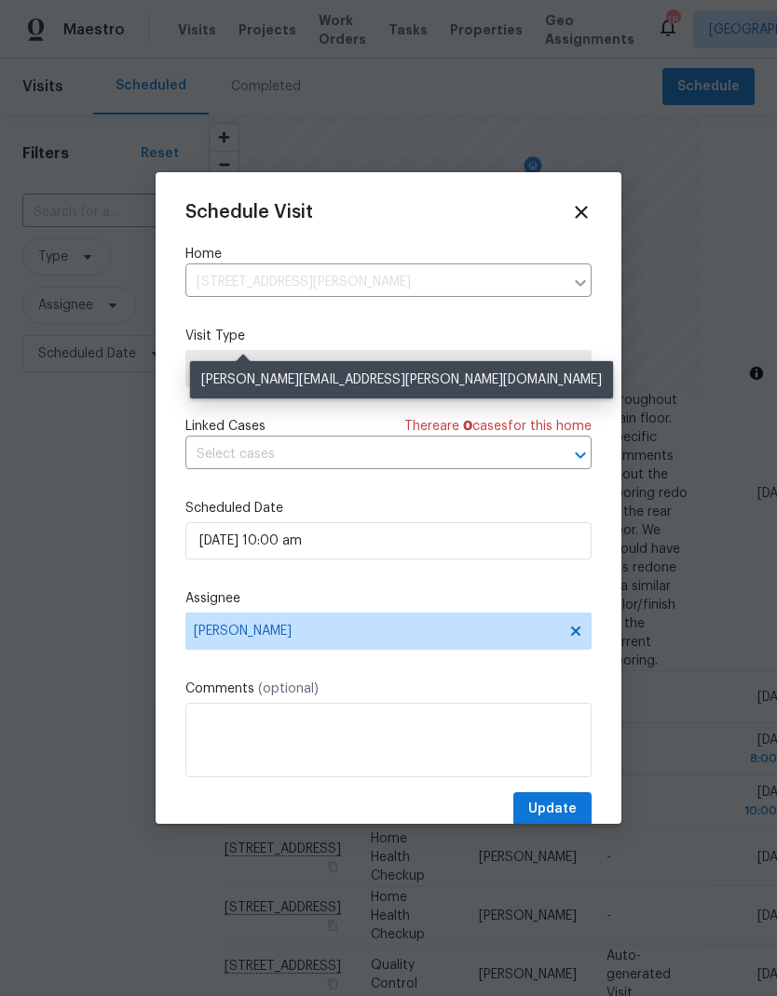
click at [259, 345] on label "Visit Type" at bounding box center [388, 336] width 406 height 19
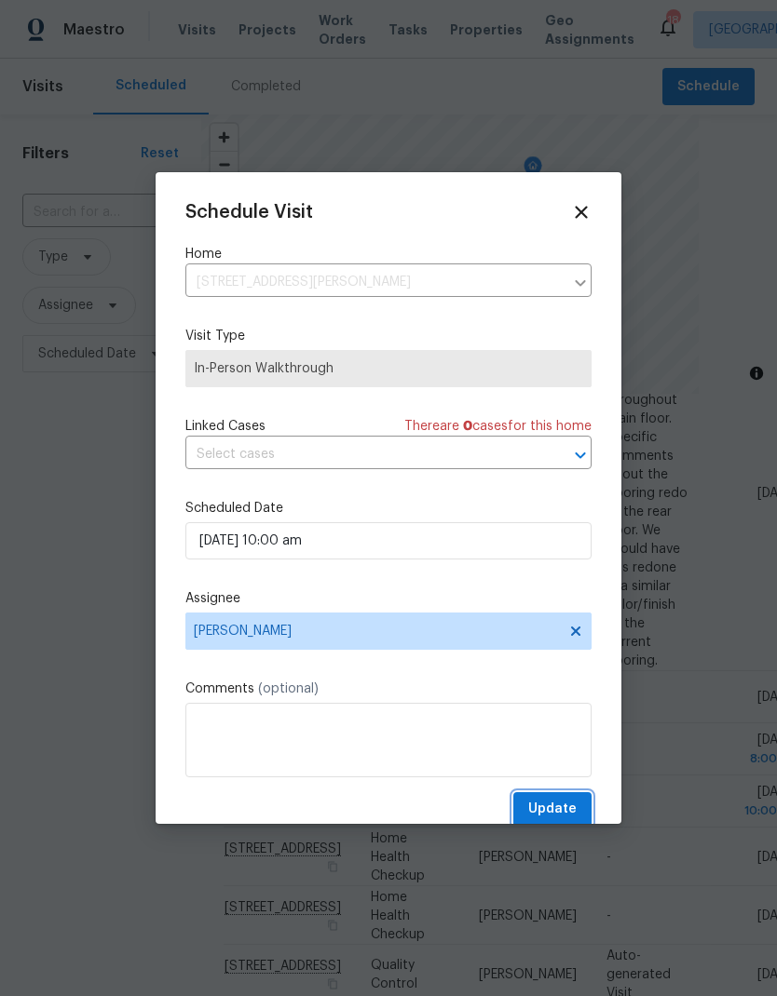
click at [564, 806] on span "Update" at bounding box center [552, 809] width 48 height 23
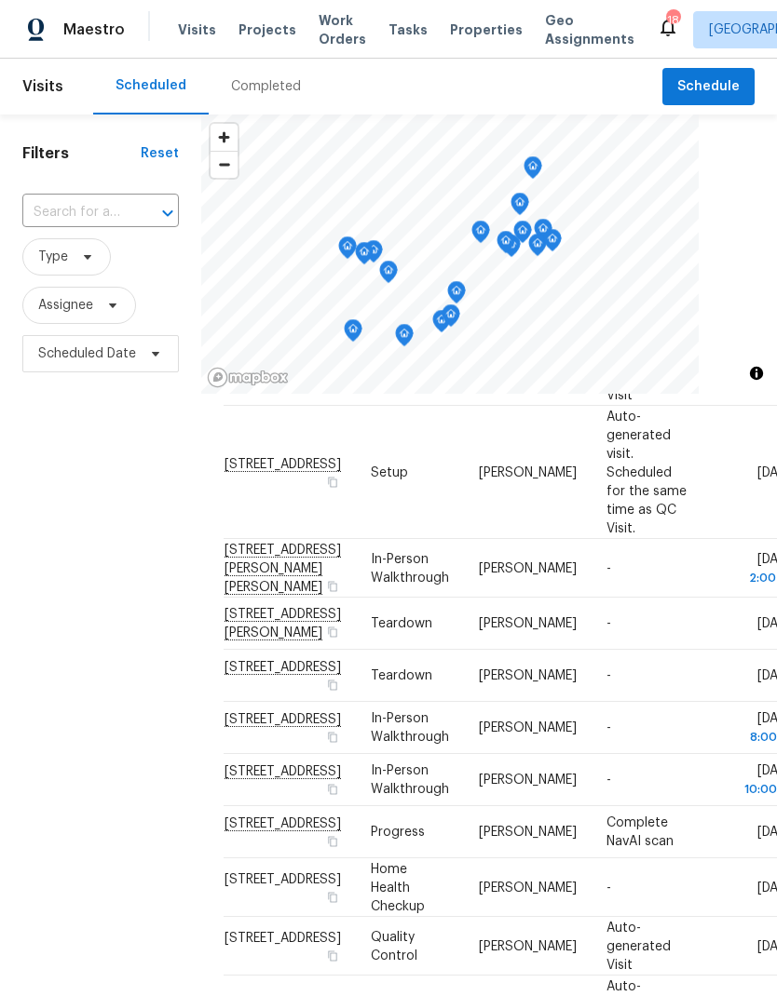
scroll to position [853, 0]
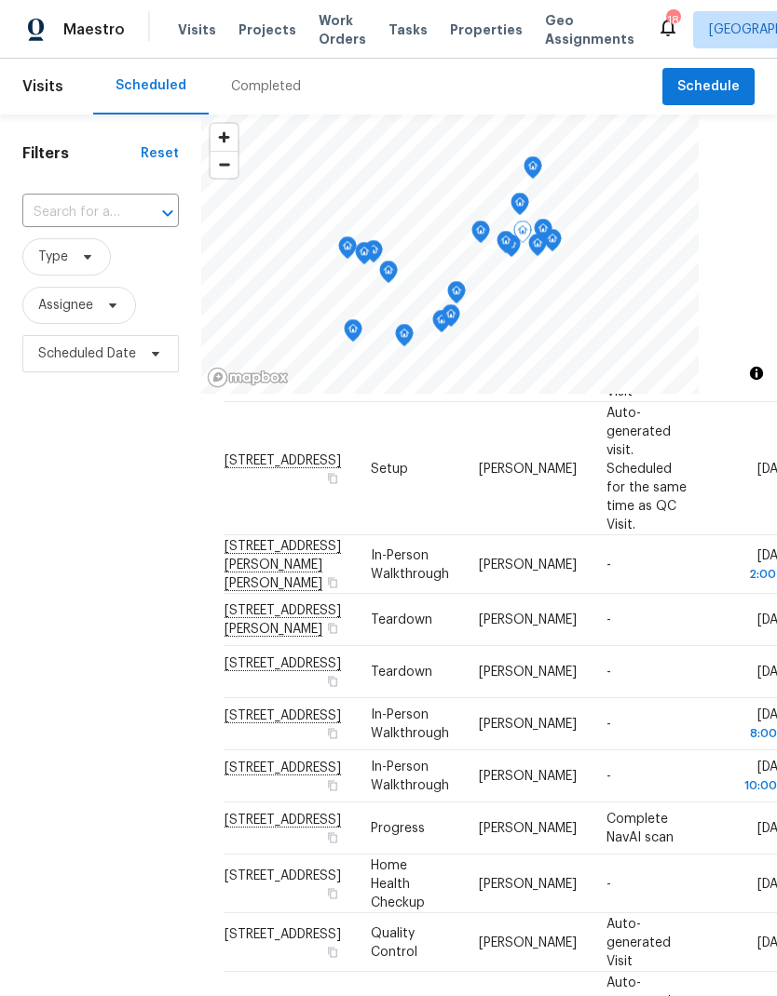
click at [0, 0] on icon at bounding box center [0, 0] width 0 height 0
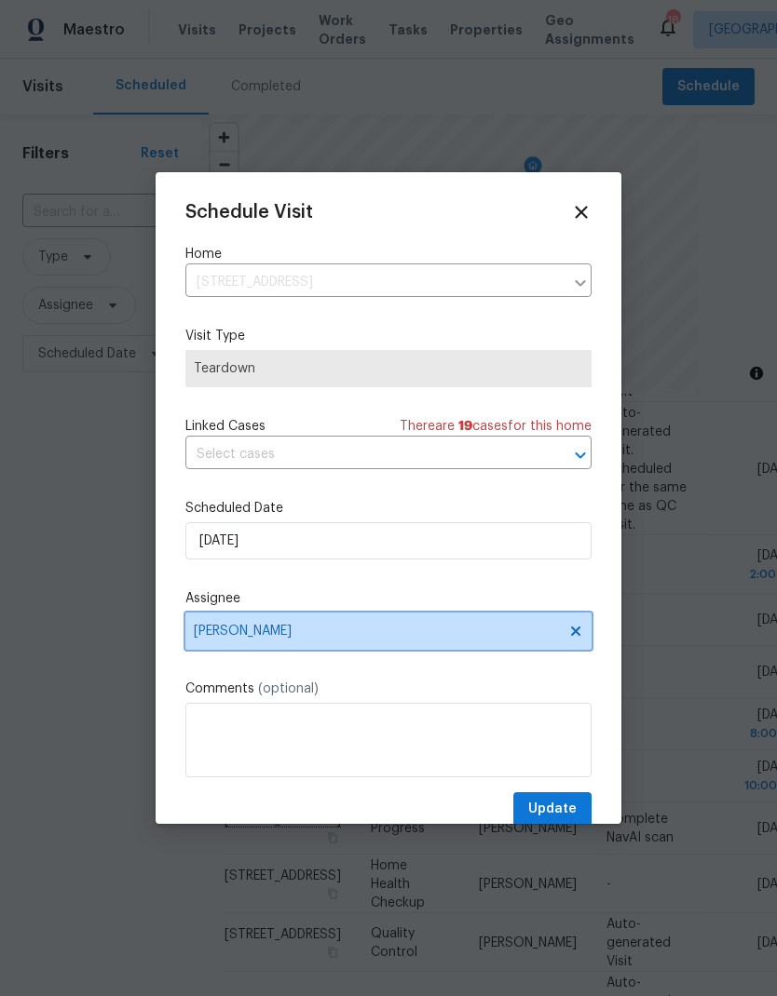
click at [573, 634] on icon at bounding box center [575, 631] width 9 height 9
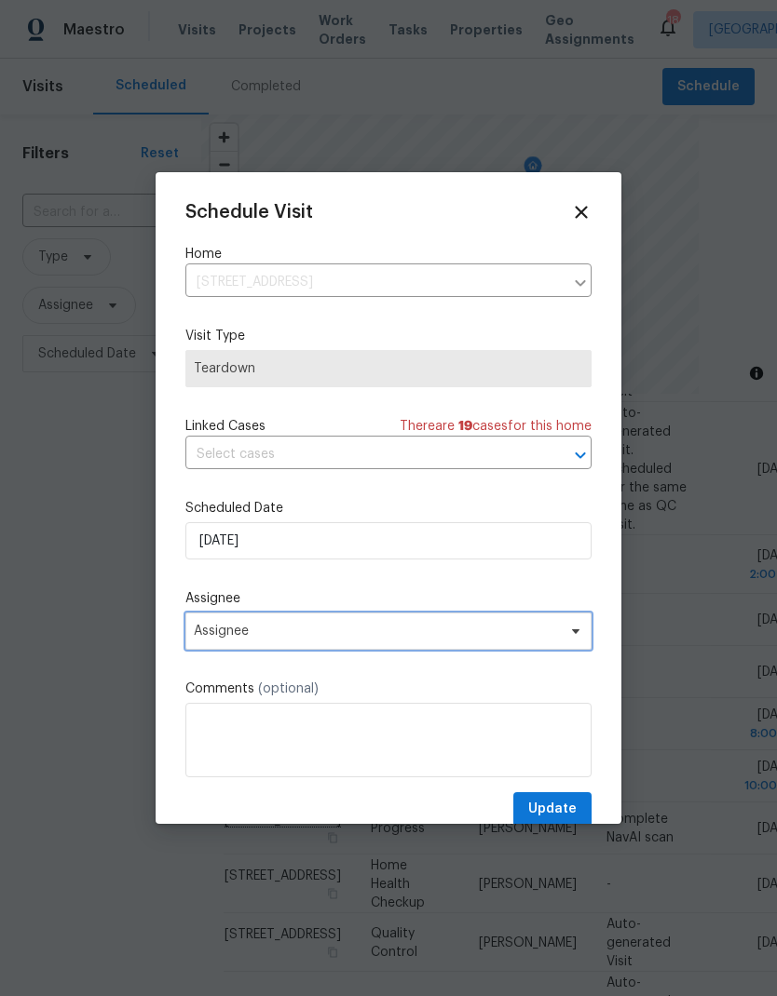
click at [519, 633] on span "Assignee" at bounding box center [376, 631] width 365 height 15
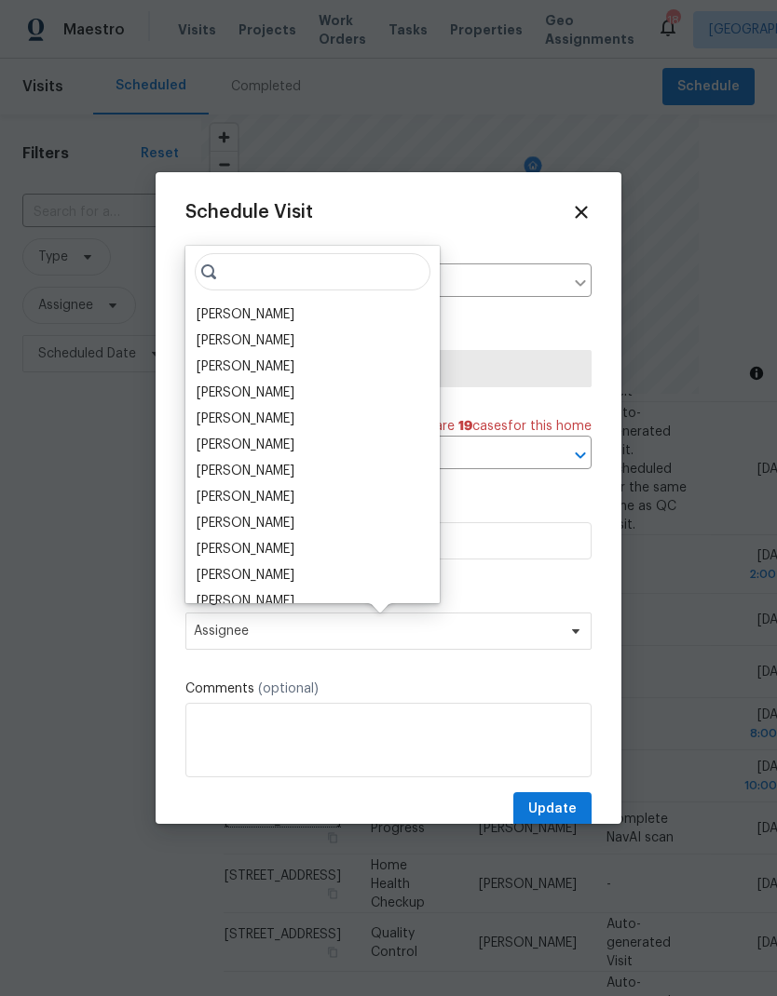
click at [259, 349] on div "[PERSON_NAME]" at bounding box center [245, 341] width 98 height 19
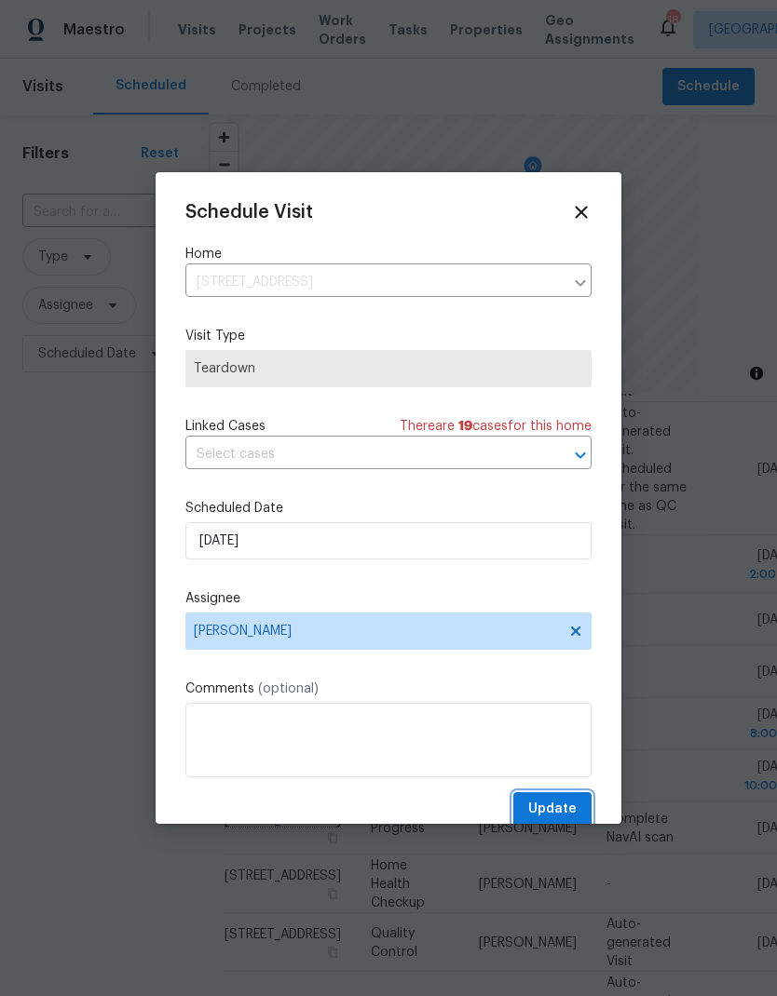
click at [573, 806] on span "Update" at bounding box center [552, 809] width 48 height 23
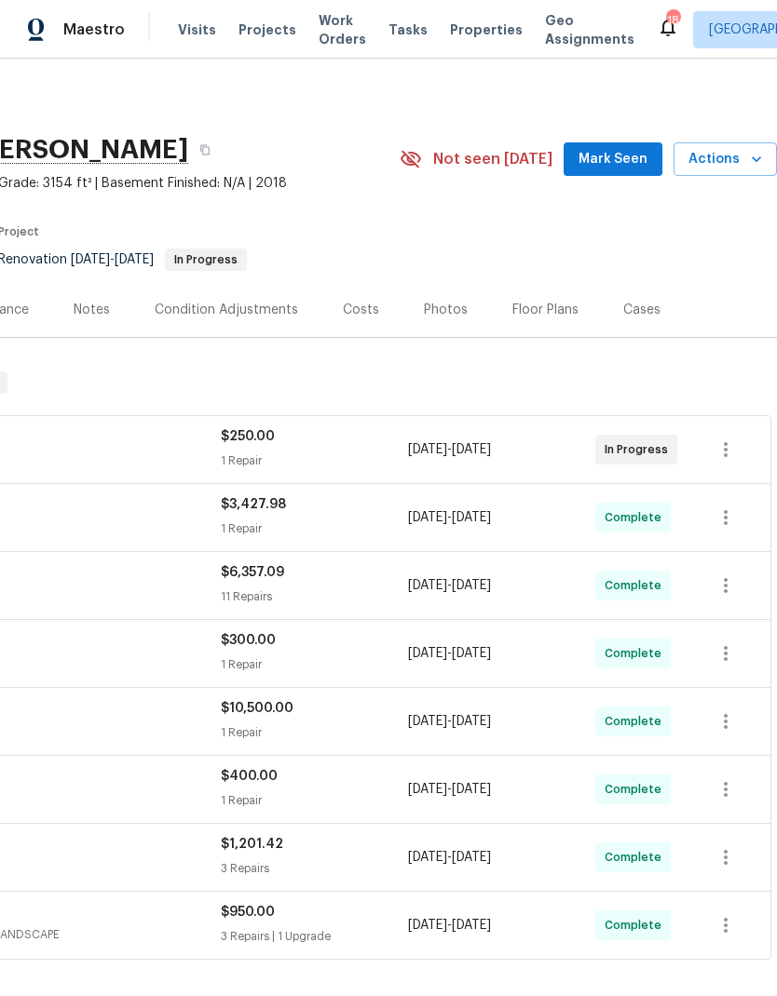
scroll to position [0, 276]
click at [748, 169] on span "Actions" at bounding box center [725, 159] width 74 height 23
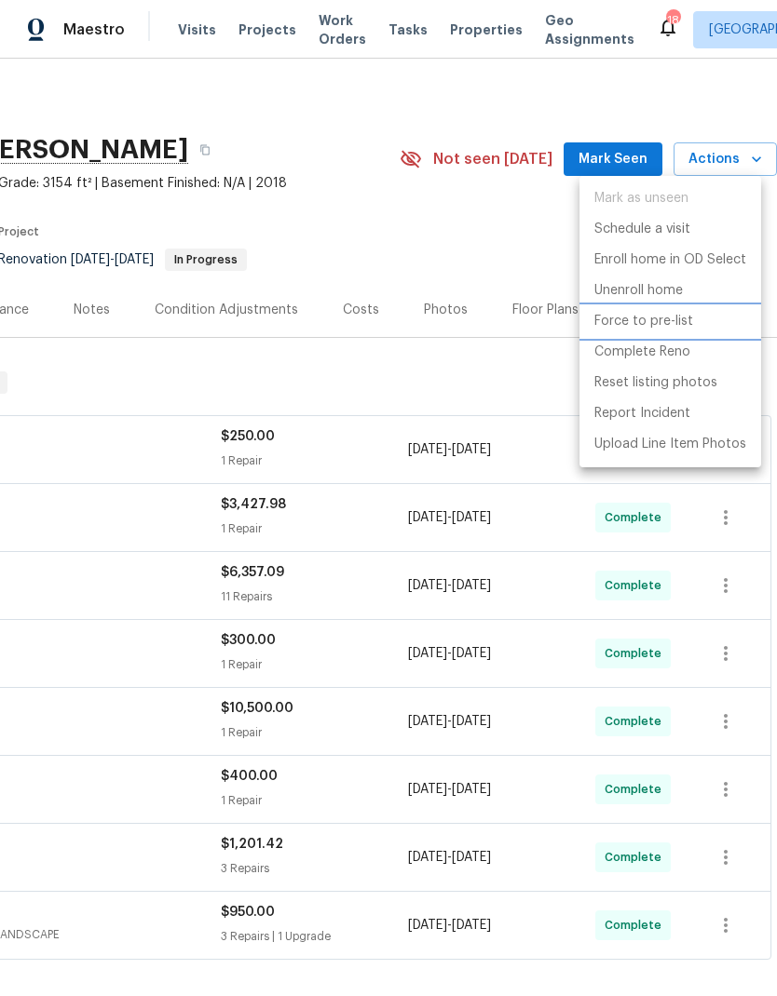
click at [664, 330] on p "Force to pre-list" at bounding box center [643, 322] width 99 height 20
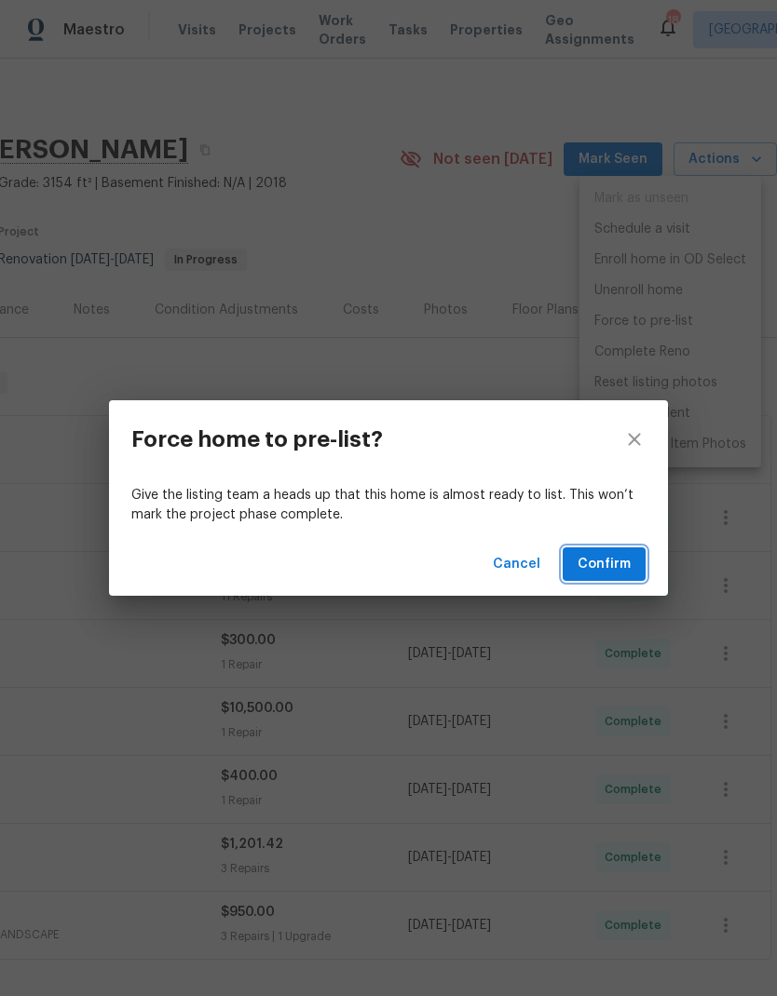
click at [629, 564] on span "Confirm" at bounding box center [603, 564] width 53 height 23
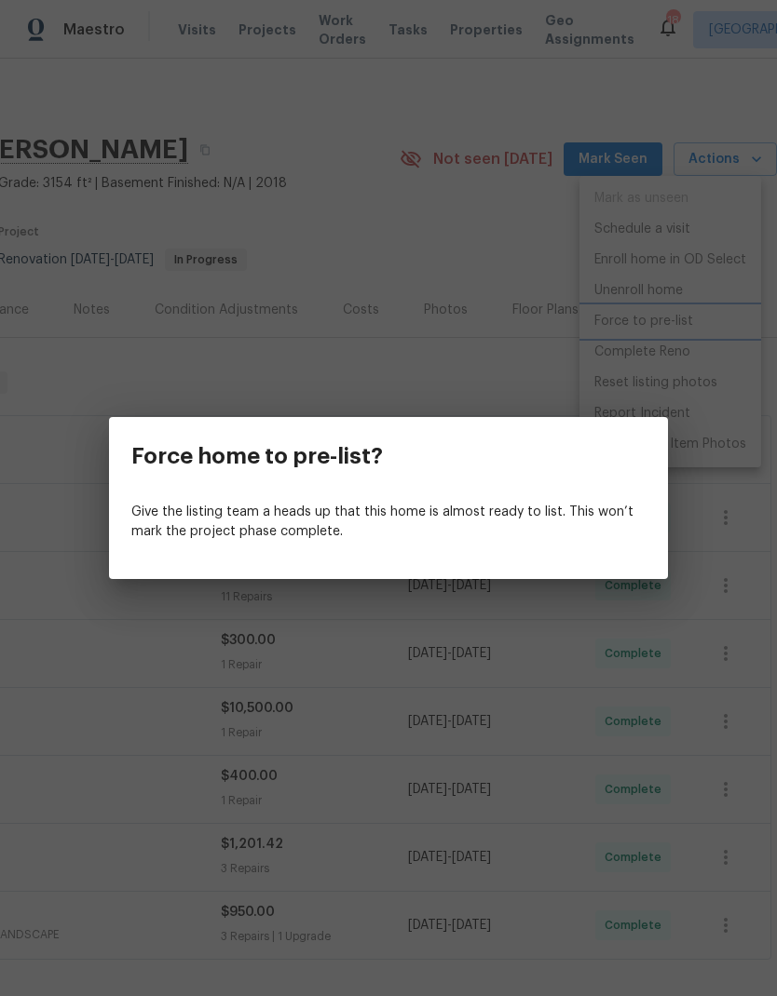
click at [534, 262] on div "Force home to pre-list? Give the listing team a heads up that this home is almo…" at bounding box center [388, 498] width 777 height 996
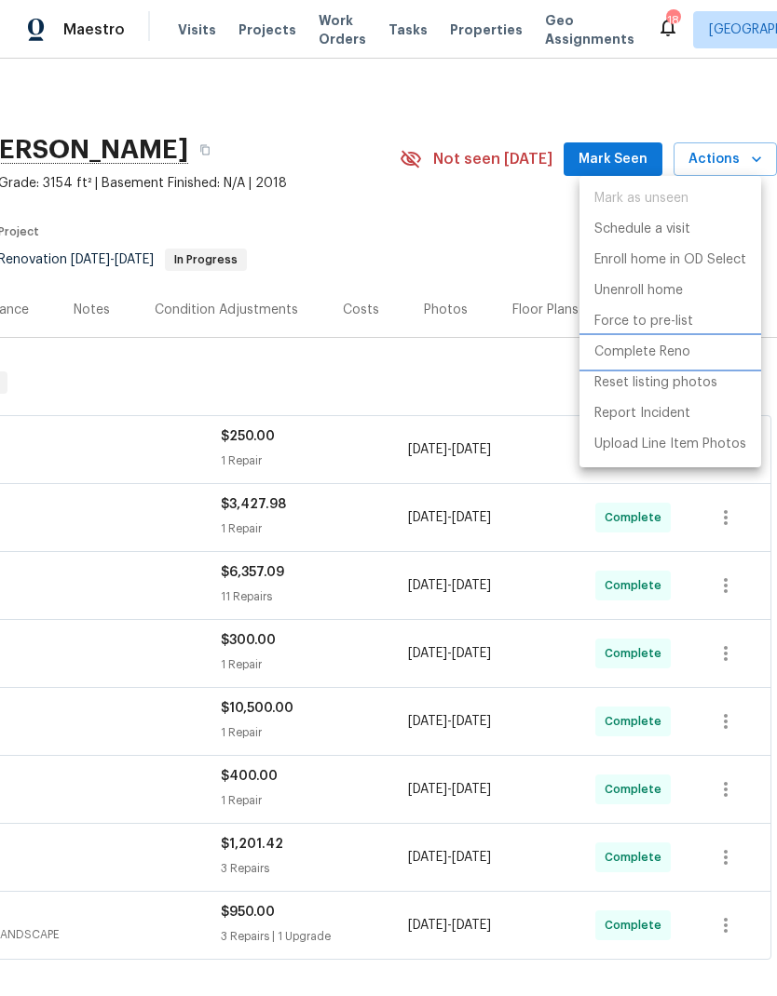
click at [656, 353] on p "Complete Reno" at bounding box center [642, 353] width 96 height 20
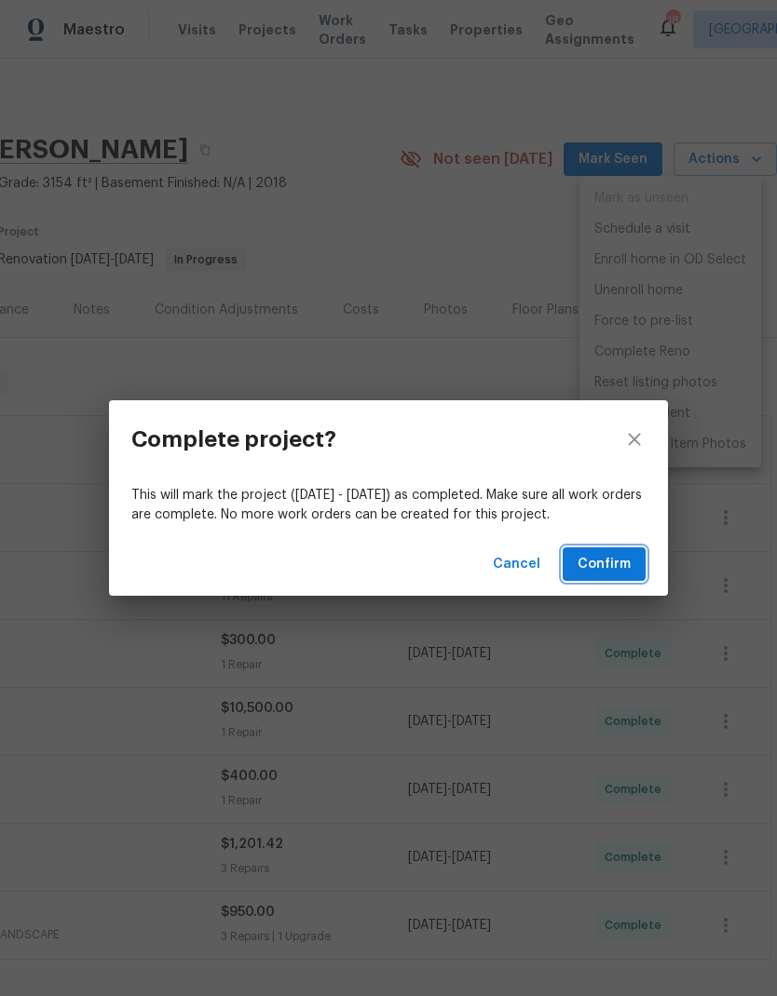
click at [624, 555] on span "Confirm" at bounding box center [603, 564] width 53 height 23
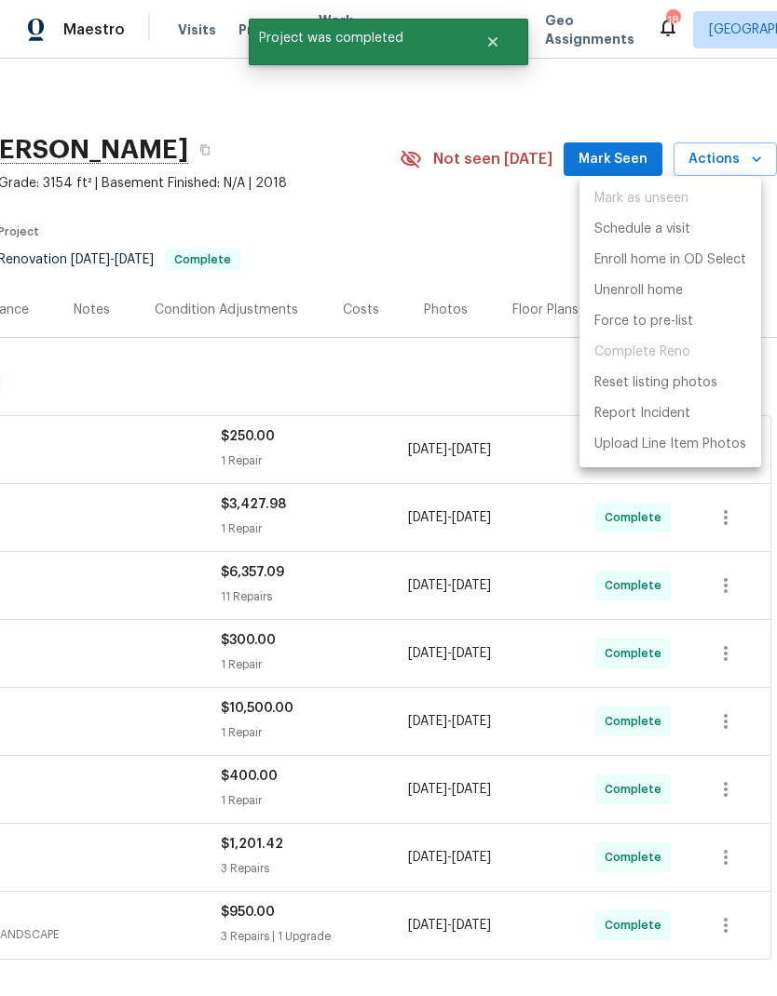
click at [505, 230] on div at bounding box center [388, 498] width 777 height 996
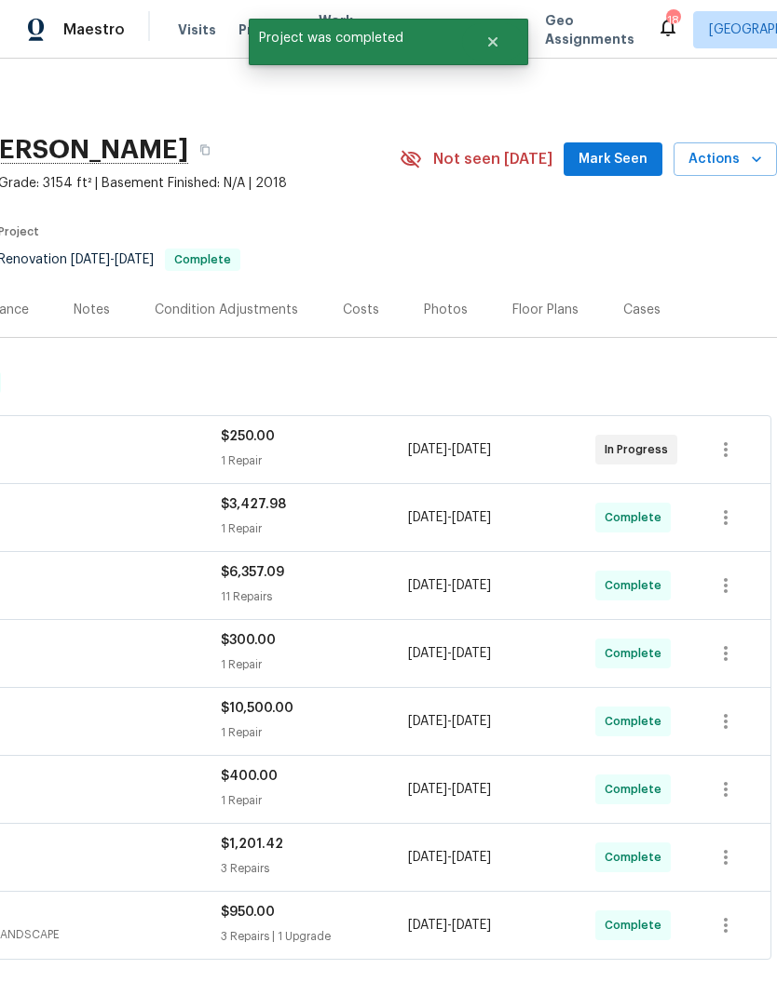
click at [447, 299] on div "Photos" at bounding box center [445, 309] width 88 height 55
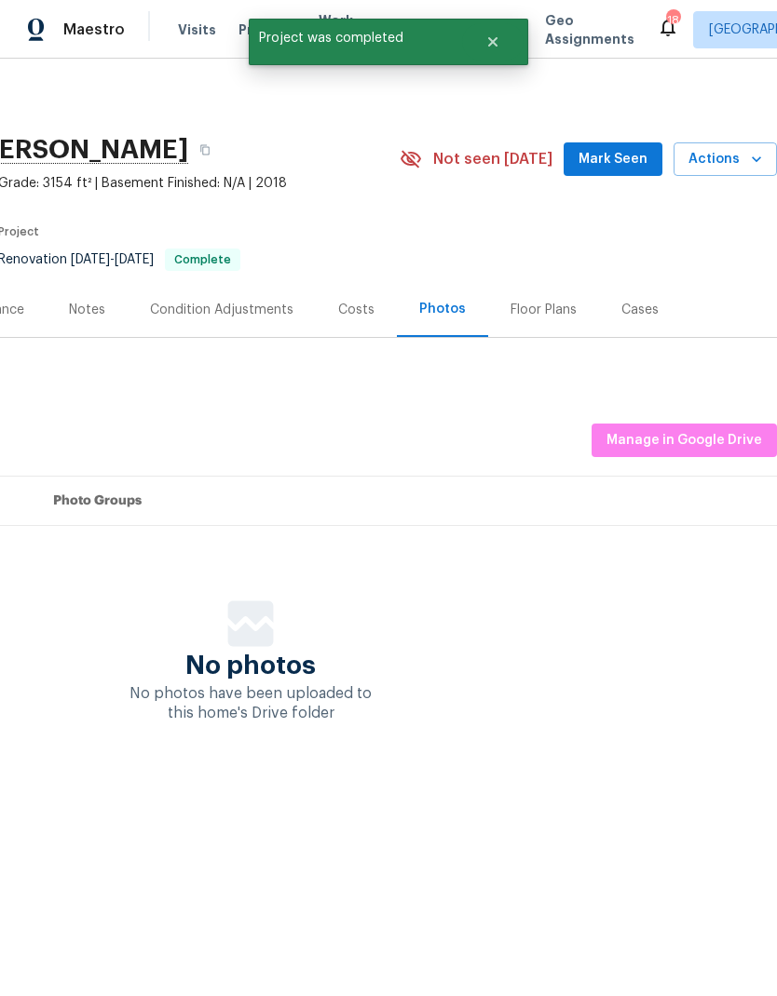
click at [701, 441] on span "Manage in Google Drive" at bounding box center [684, 440] width 156 height 23
